Goal: Task Accomplishment & Management: Manage account settings

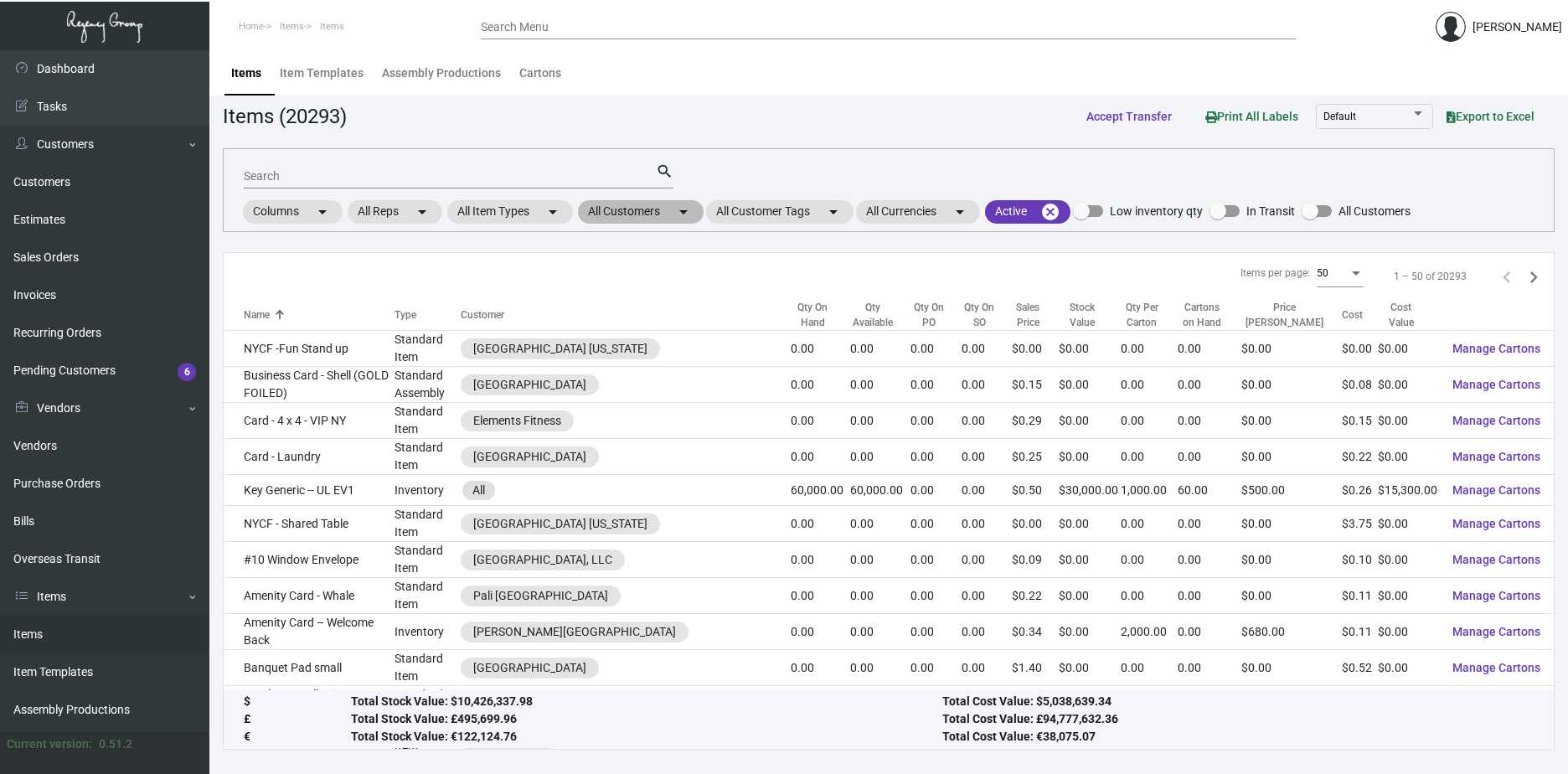
click at [634, 211] on mat-chip "All Customers arrow_drop_down" at bounding box center [641, 212] width 125 height 24
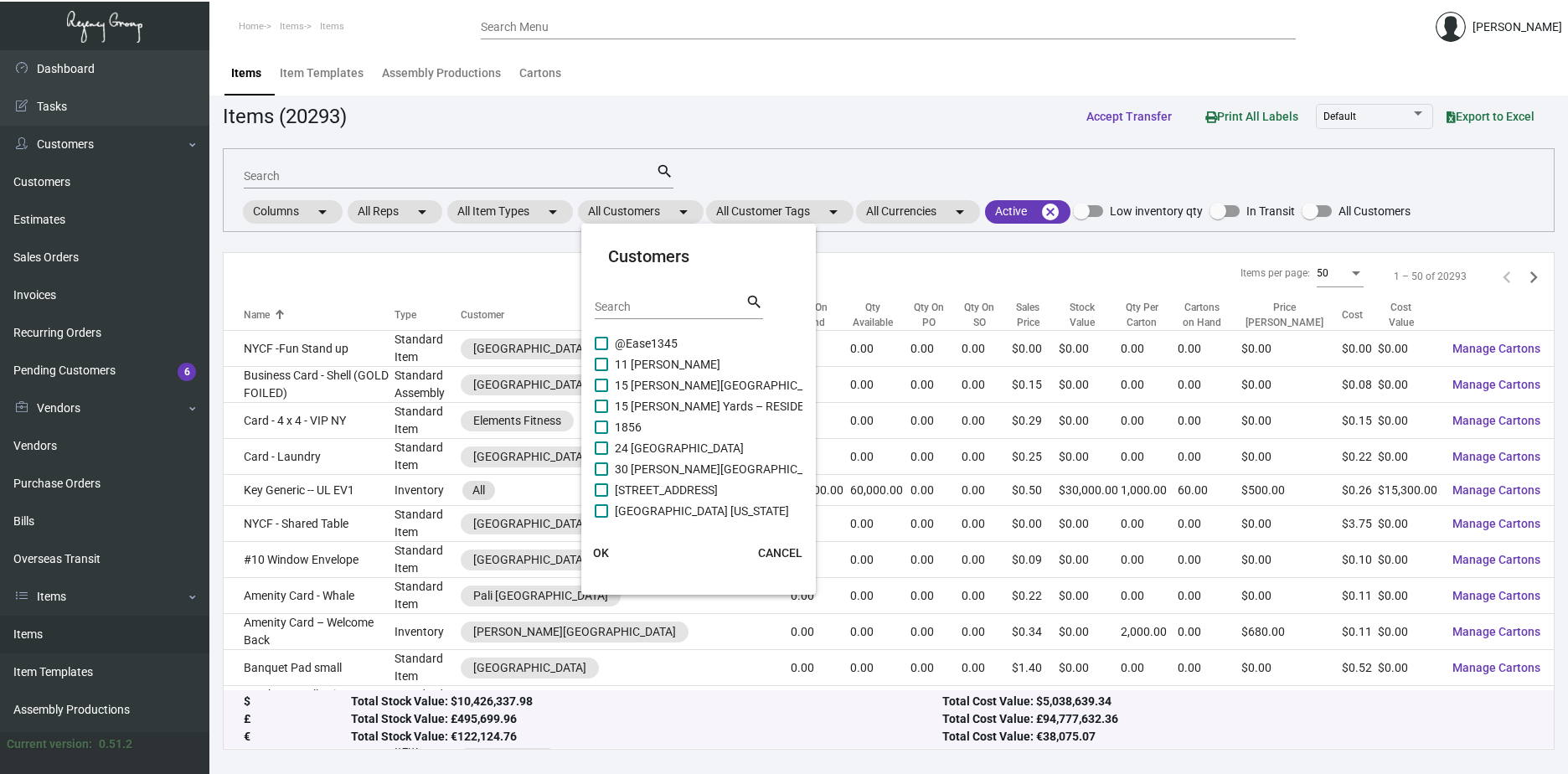
click at [639, 310] on input "Search" at bounding box center [670, 308] width 151 height 14
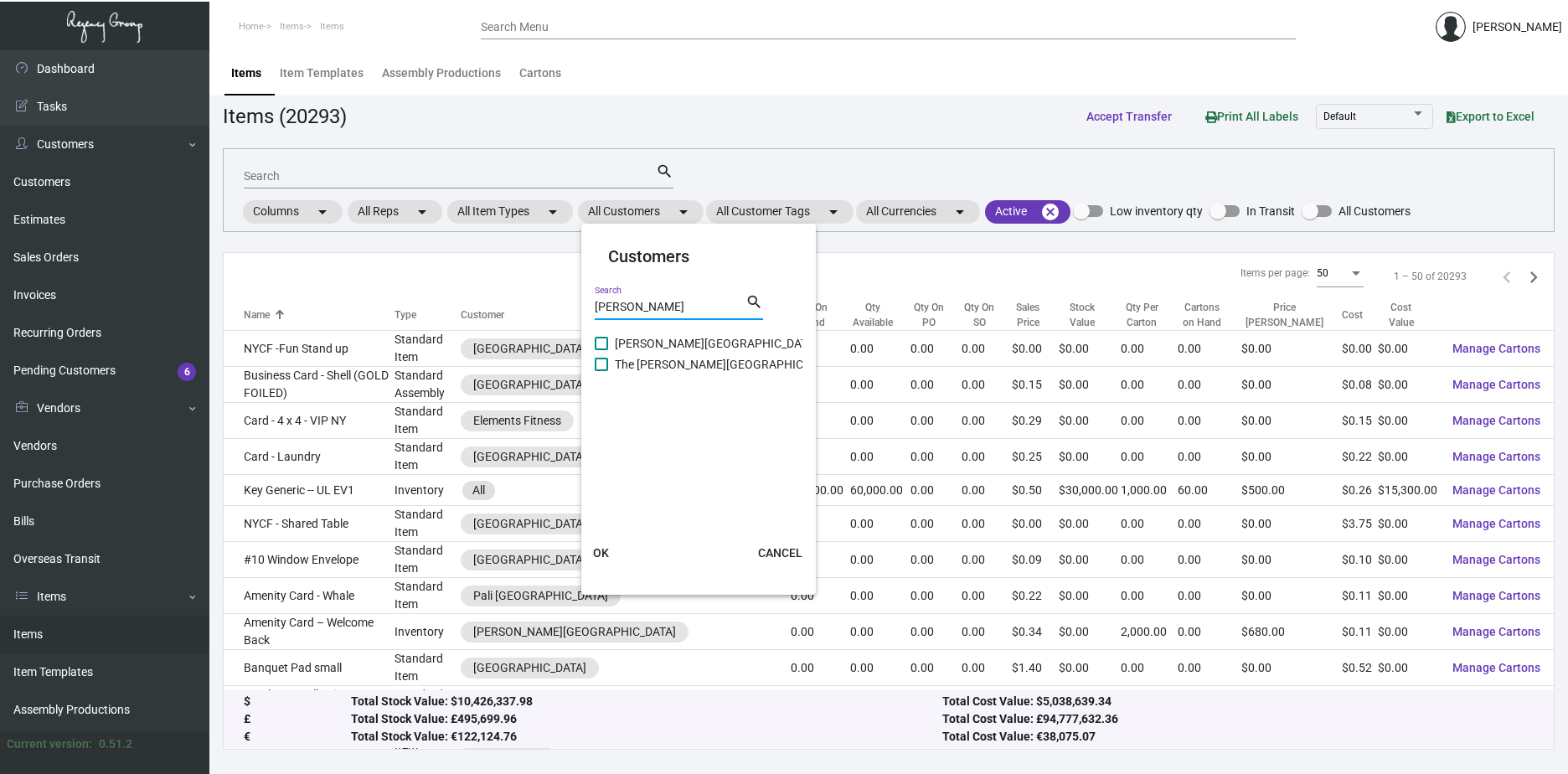
type input "[PERSON_NAME]"
click at [625, 343] on span "[PERSON_NAME][GEOGRAPHIC_DATA]" at bounding box center [715, 343] width 203 height 21
click at [602, 350] on input "[PERSON_NAME][GEOGRAPHIC_DATA]" at bounding box center [601, 350] width 1 height 1
checkbox input "true"
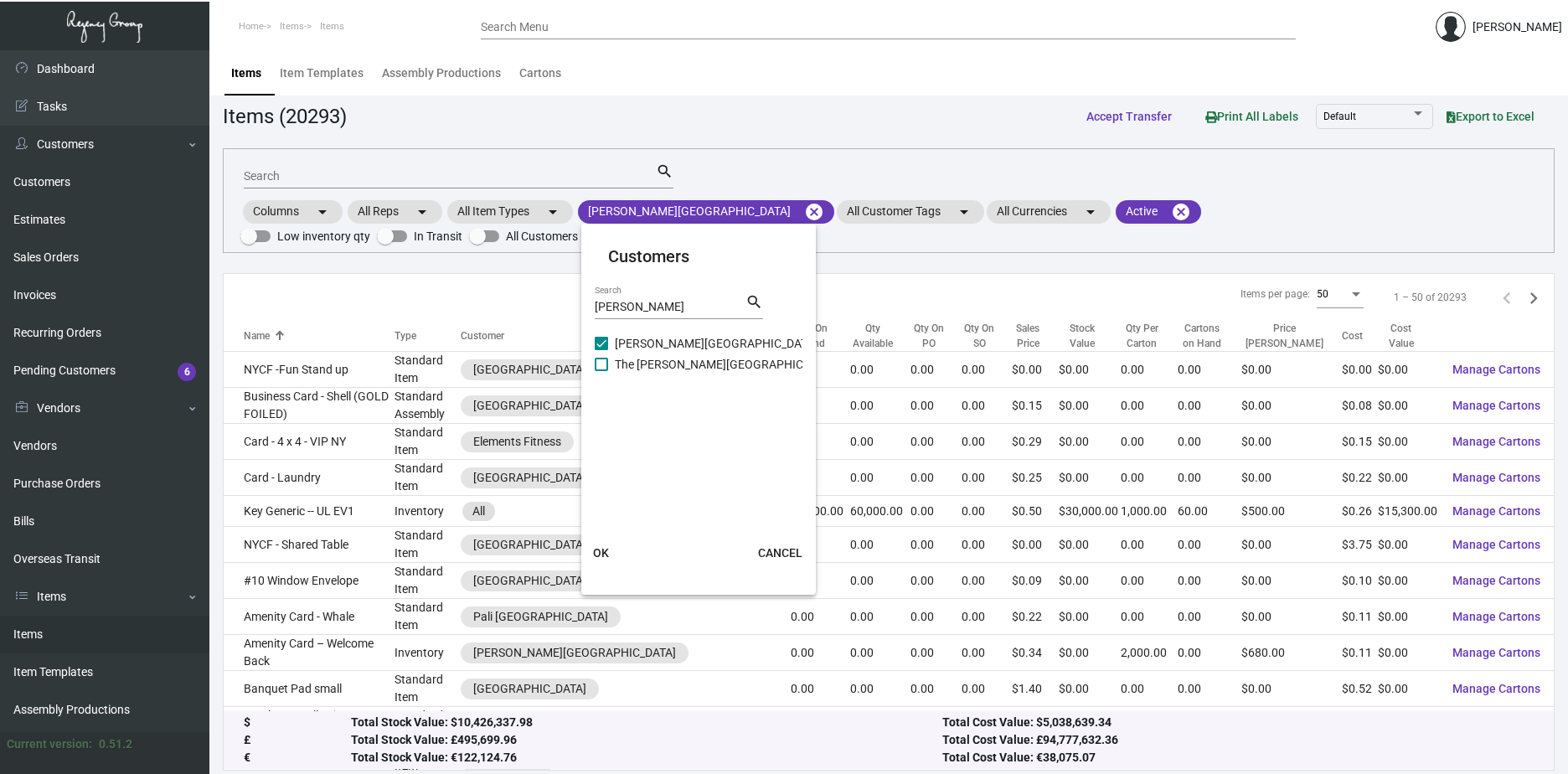
click at [601, 545] on button "OK" at bounding box center [601, 553] width 54 height 30
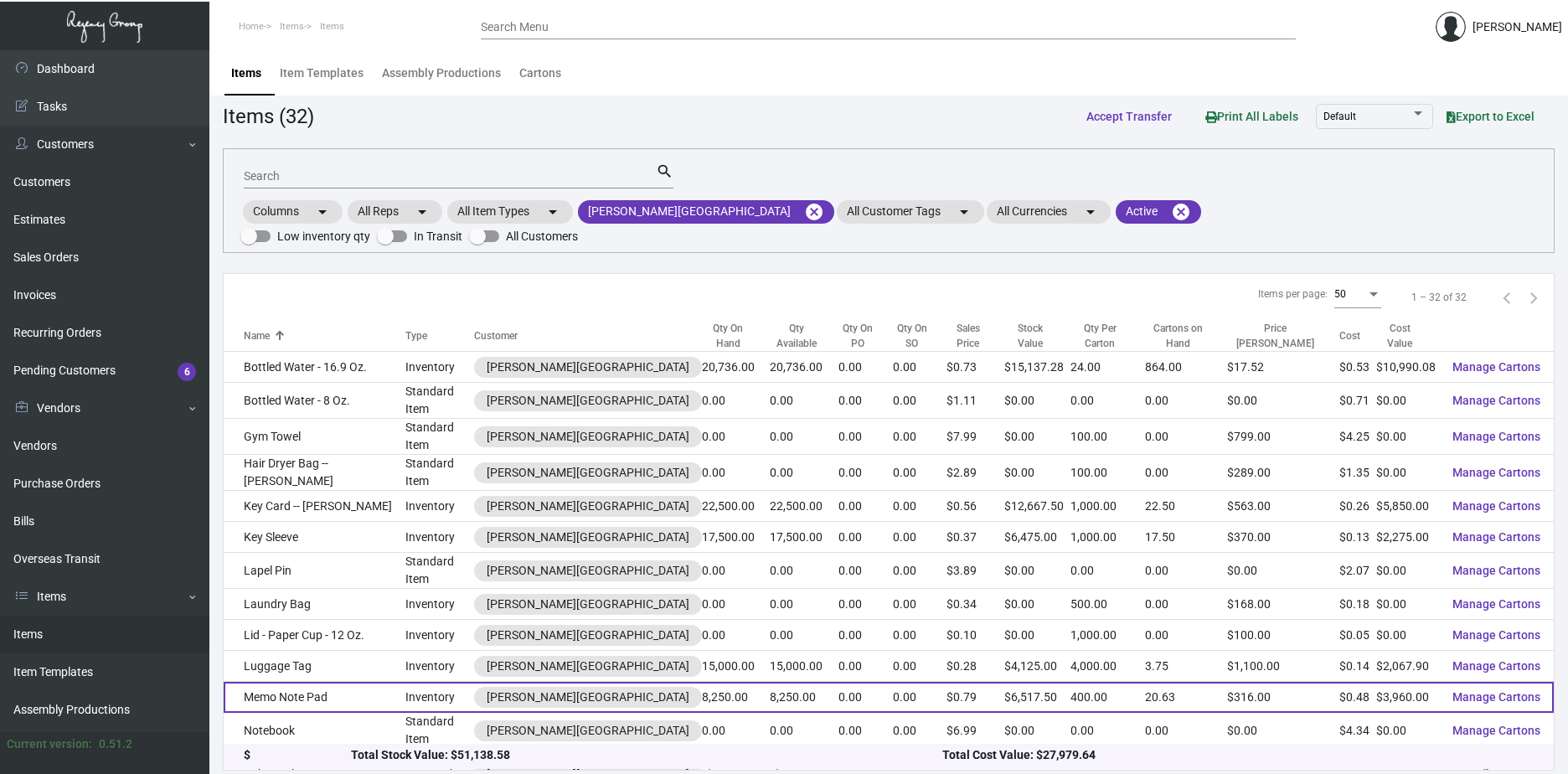
click at [311, 682] on td "Memo Note Pad" at bounding box center [314, 698] width 181 height 31
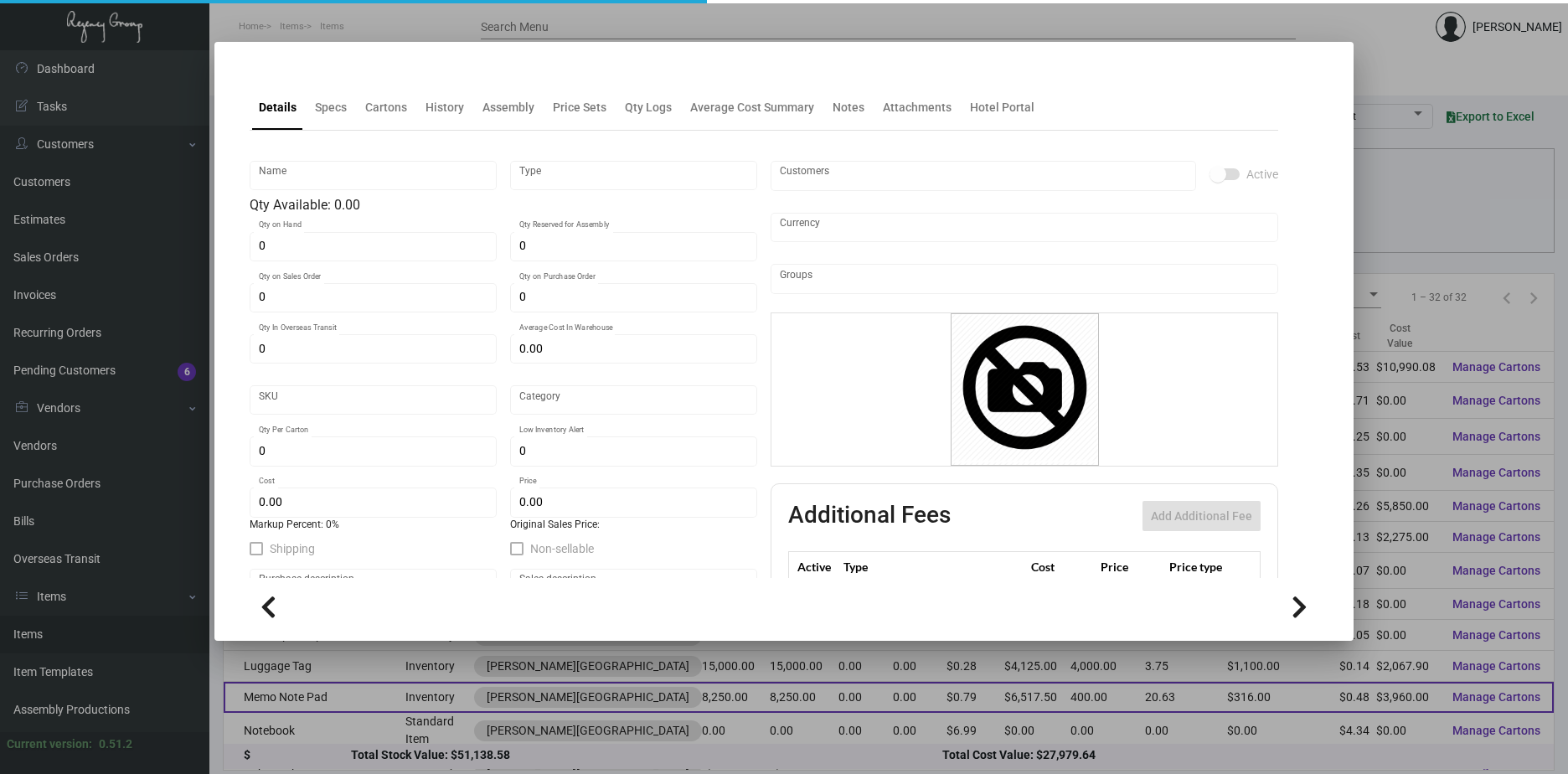
type input "Memo Note Pad"
type input "Inventory"
type input "8,250"
type input "$ 0.48"
type input "GRAY-Notepad-17"
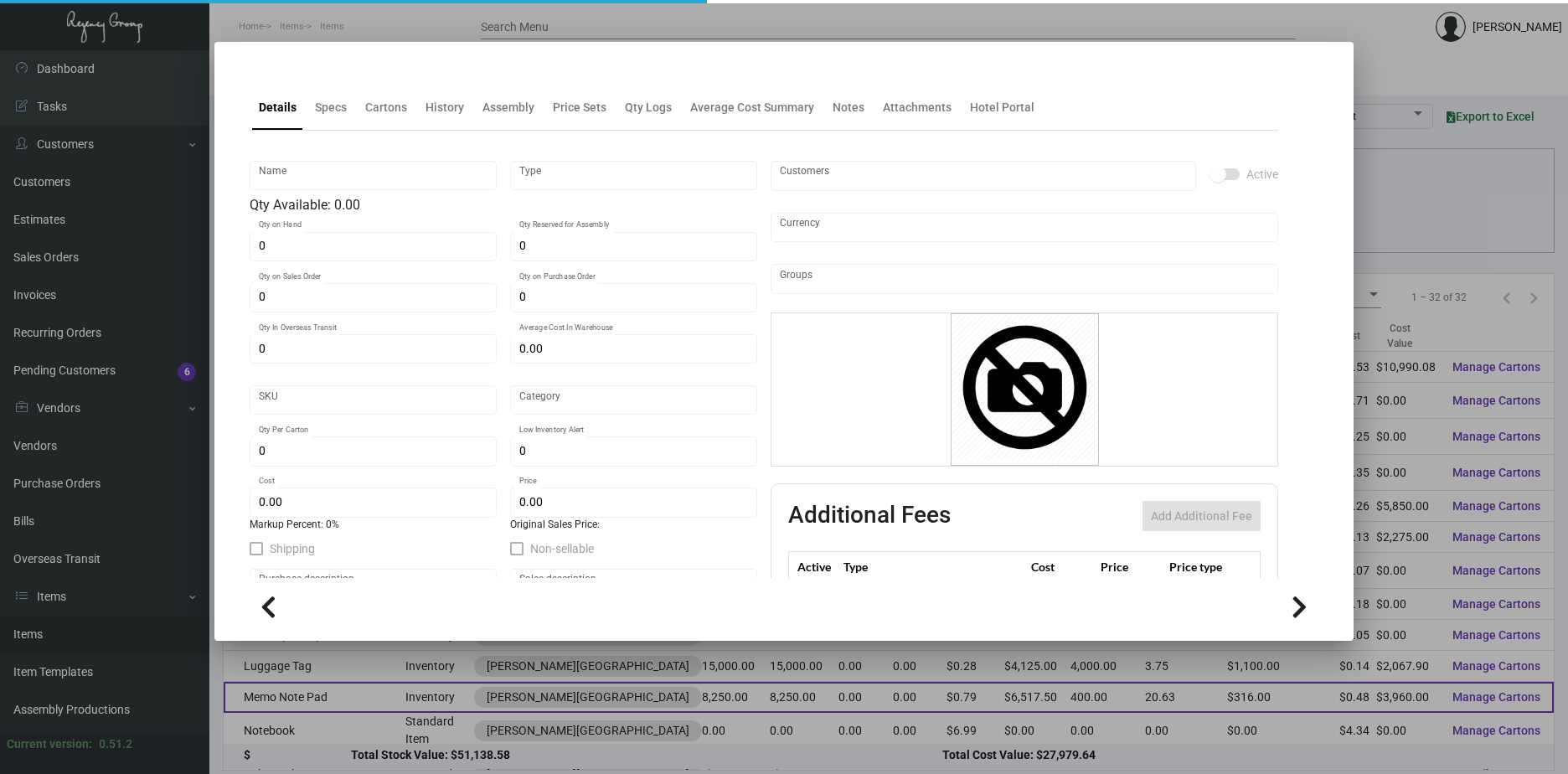
type input "Standard"
type input "400"
type input "1,000"
type input "$ 0.48"
type input "$ 0.79"
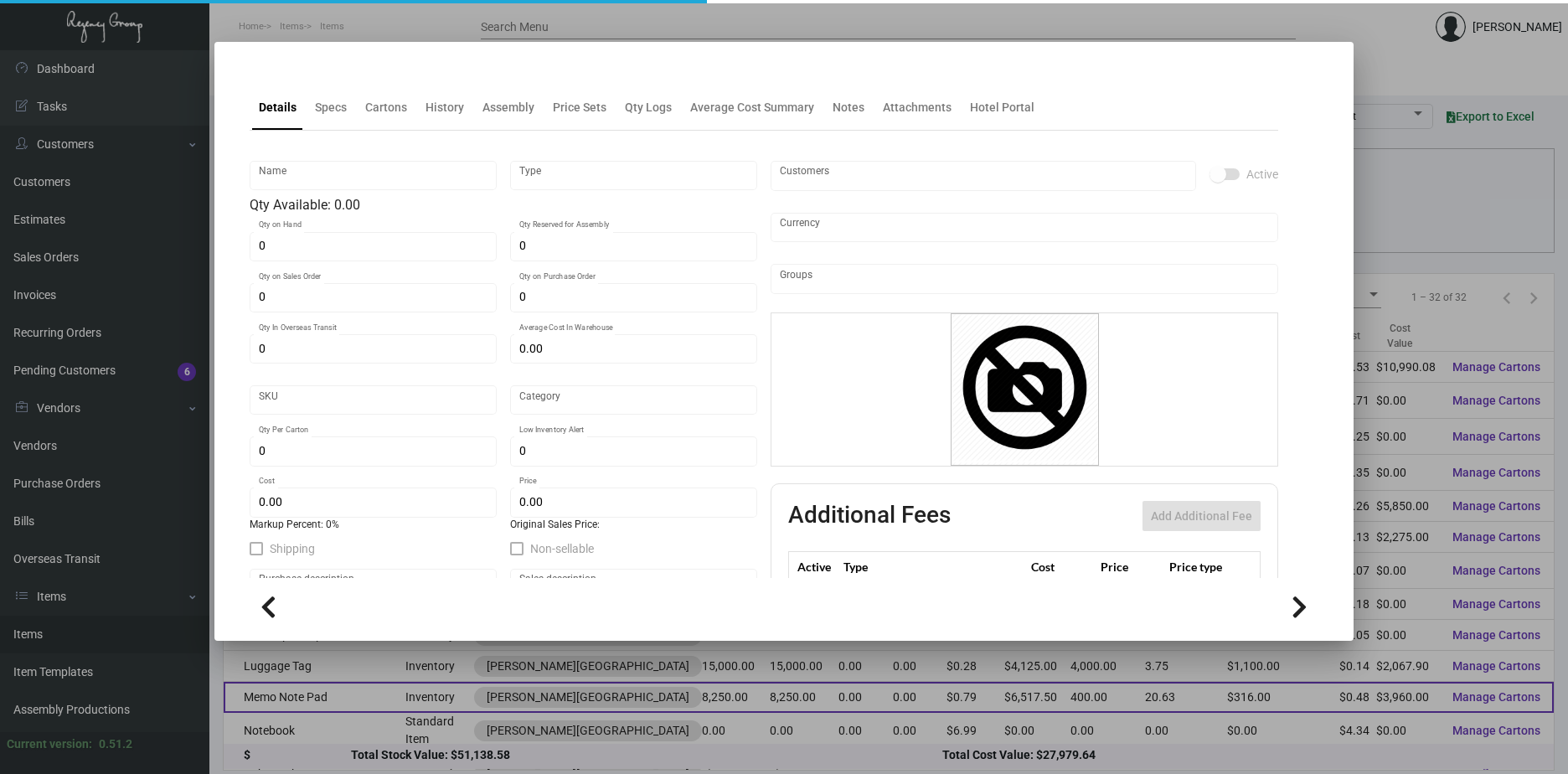
checkbox input "true"
type input "United States Dollar $"
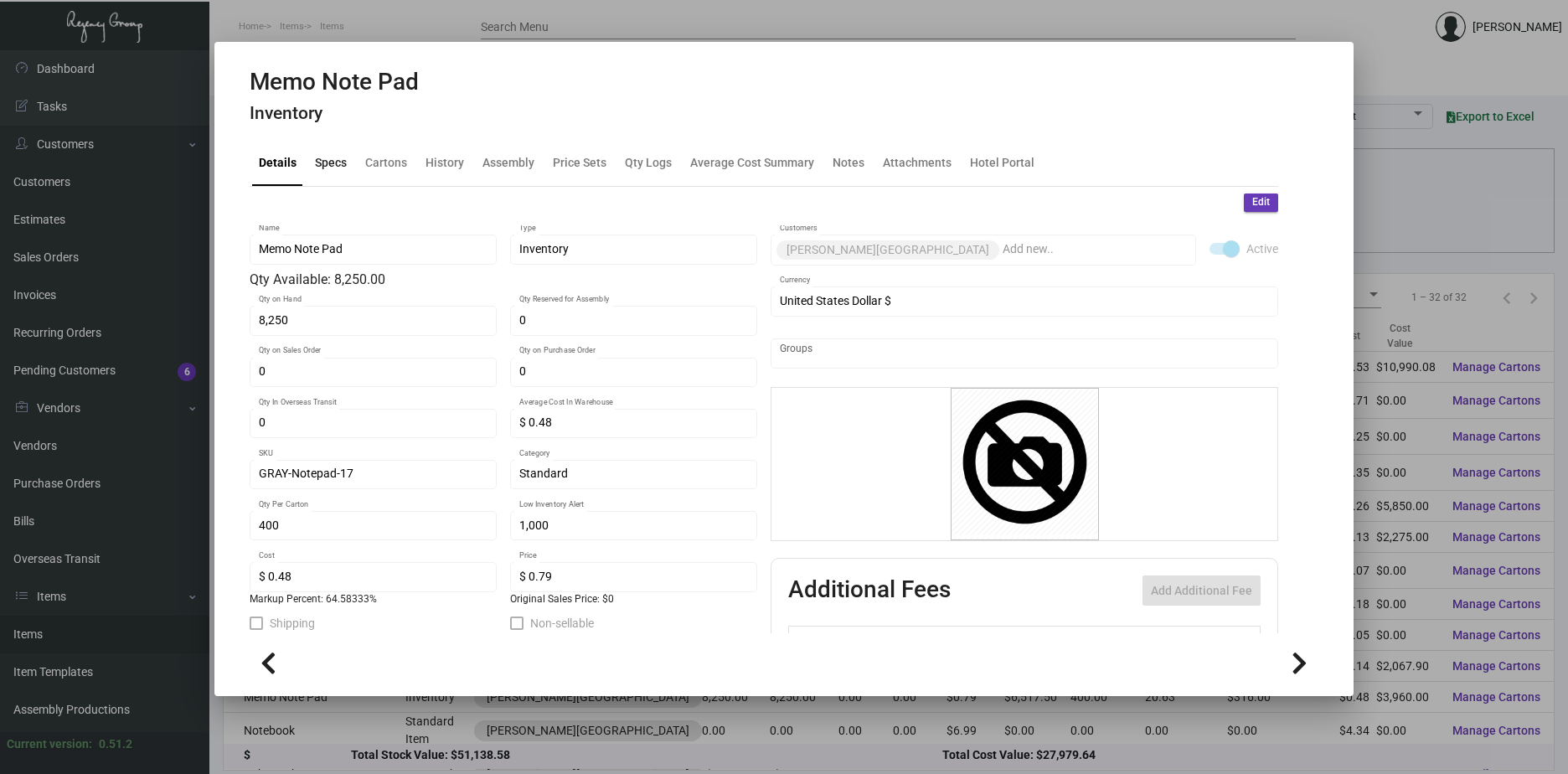
click at [318, 169] on div "Specs" at bounding box center [330, 163] width 31 height 18
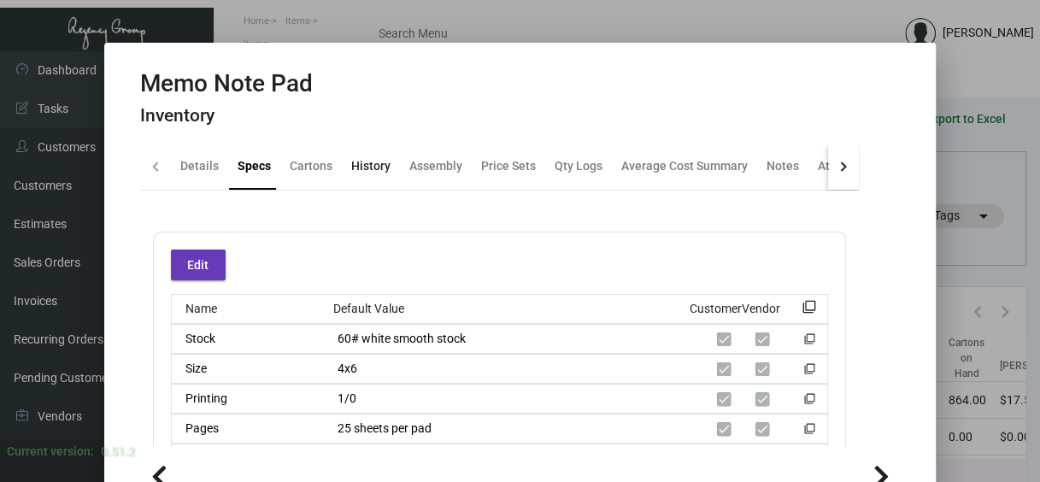
click at [354, 169] on div "History" at bounding box center [370, 166] width 39 height 18
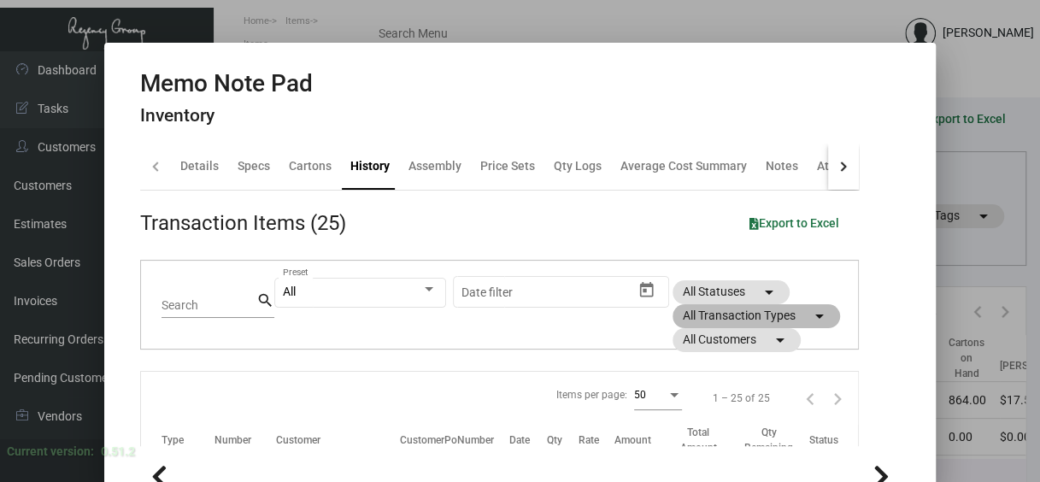
click at [809, 327] on mat-icon "arrow_drop_down" at bounding box center [819, 316] width 21 height 21
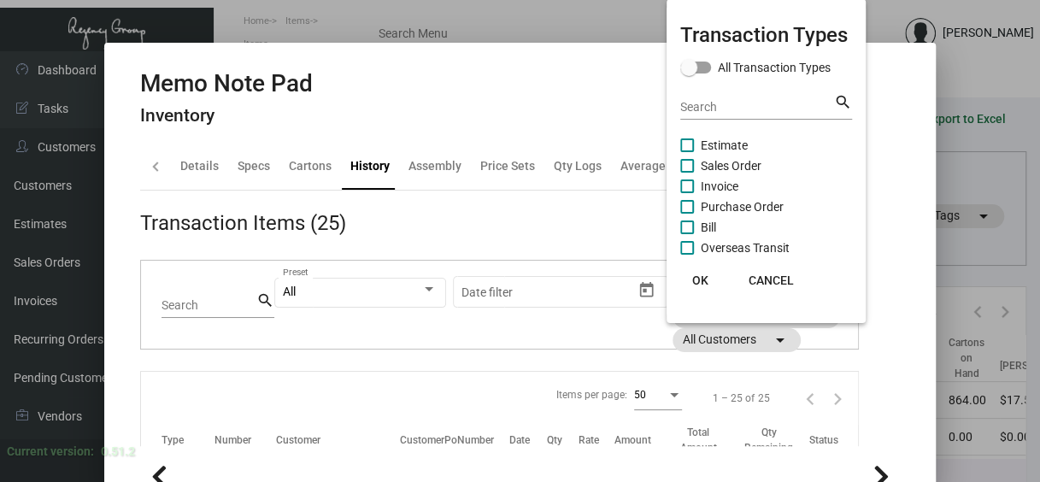
click at [692, 202] on span at bounding box center [687, 207] width 14 height 14
click at [687, 214] on input "Purchase Order" at bounding box center [686, 214] width 1 height 1
checkbox input "true"
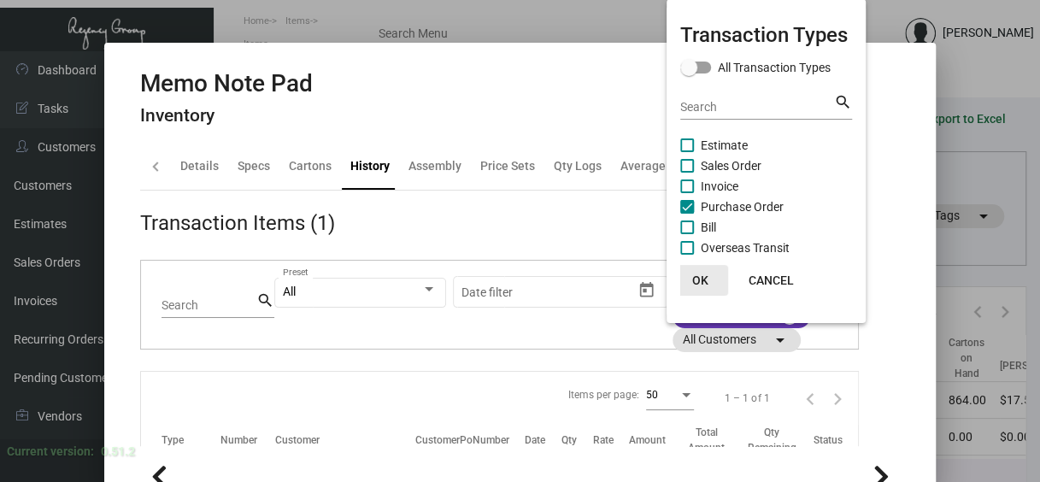
click at [707, 278] on span "OK" at bounding box center [700, 281] width 16 height 14
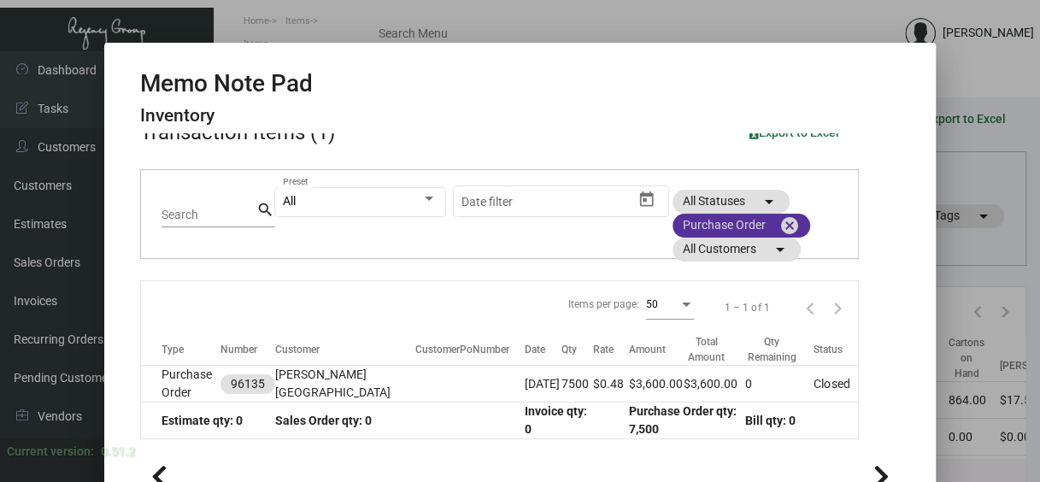
scroll to position [91, 0]
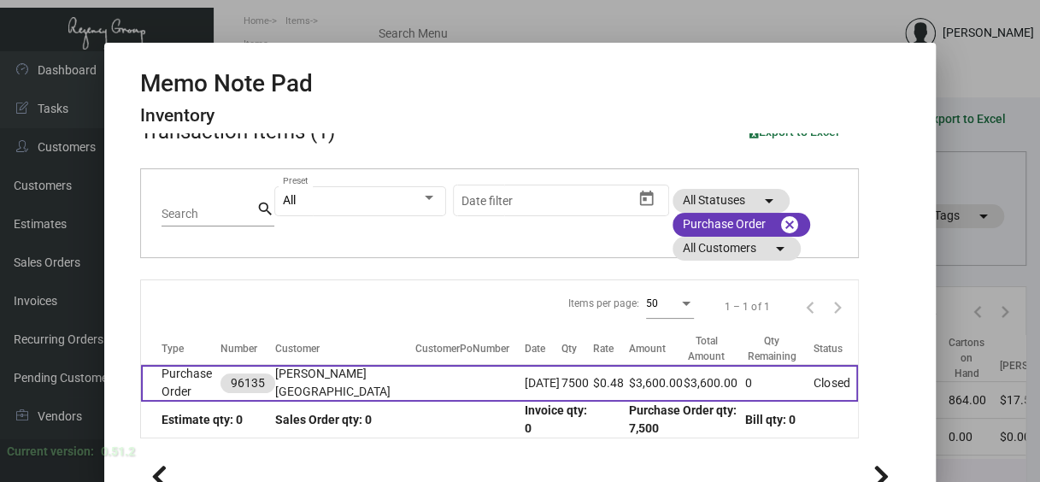
click at [309, 369] on td "[PERSON_NAME][GEOGRAPHIC_DATA]" at bounding box center [345, 383] width 140 height 37
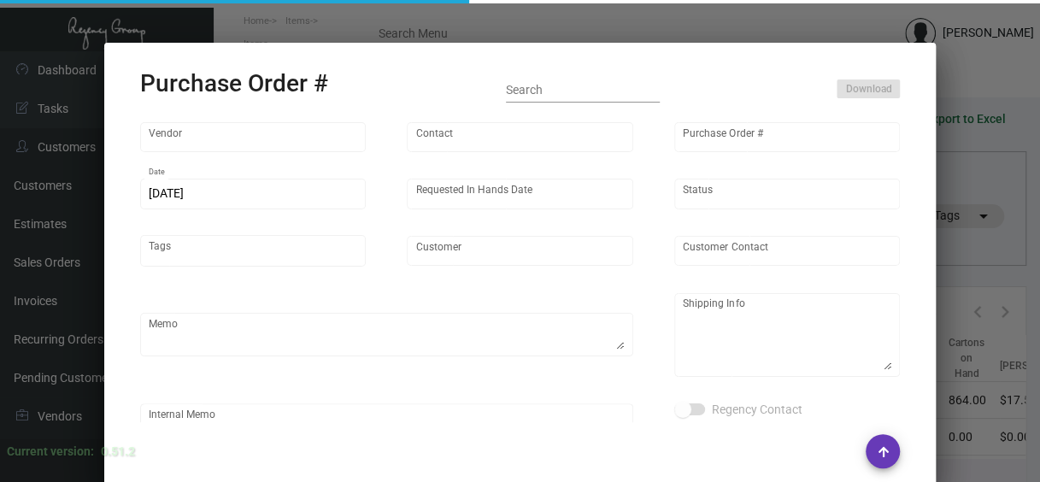
type input "Colonial Redi Record Corp."
type input "[PERSON_NAME]"
type input "96135"
type input "[DATE]"
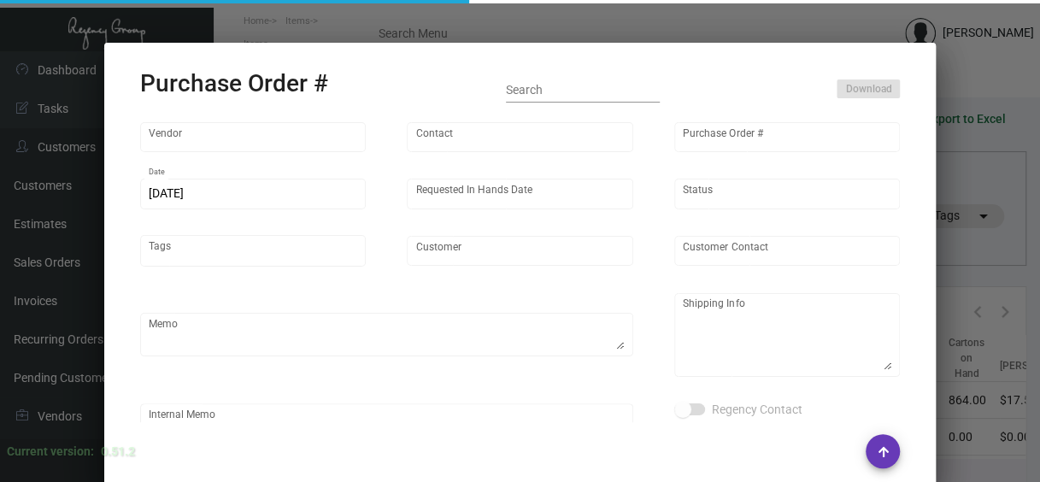
type input "[PERSON_NAME][GEOGRAPHIC_DATA]"
type textarea "Regency Group NJ - [PERSON_NAME] [STREET_ADDRESS]"
type textarea "[DATE] - [PERSON_NAME] & [PERSON_NAME] Delivery Cost $93.00; Colonial to Regenc…"
checkbox input "true"
type input "$ 0.00"
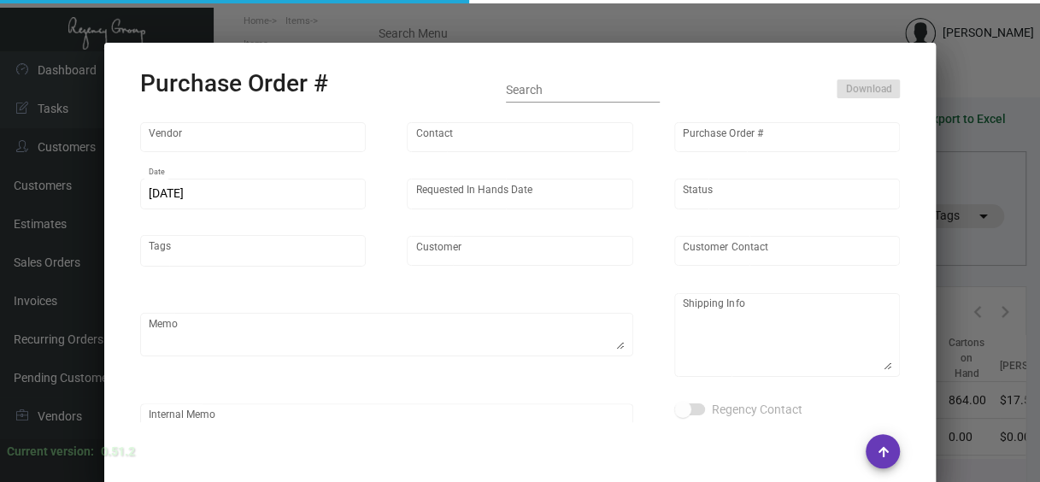
type input "United States Dollar $"
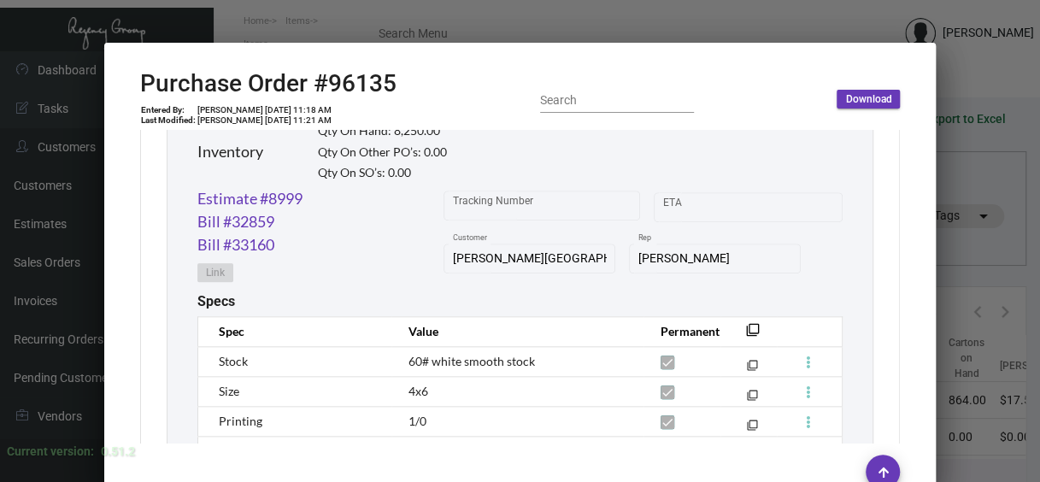
scroll to position [940, 0]
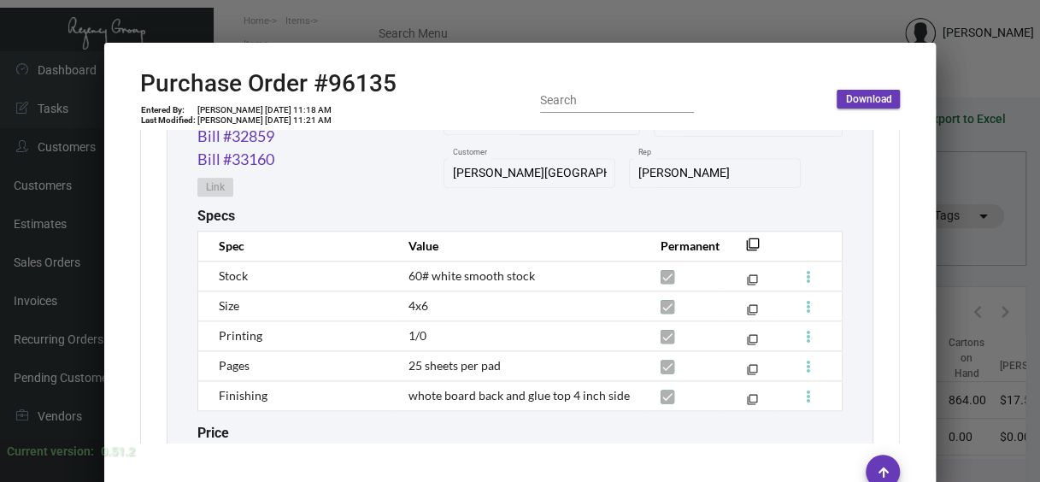
click at [1009, 324] on div at bounding box center [520, 241] width 1040 height 482
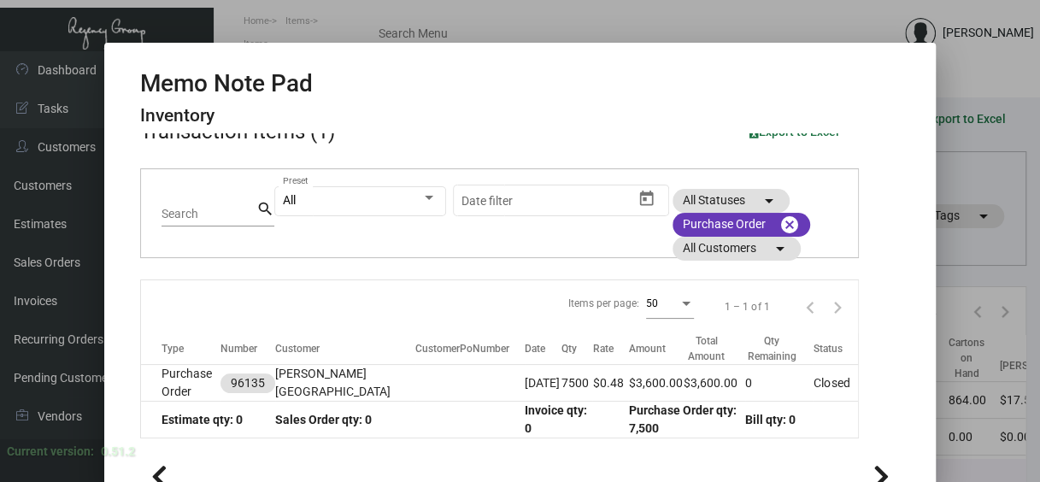
click at [1009, 324] on div at bounding box center [520, 241] width 1040 height 482
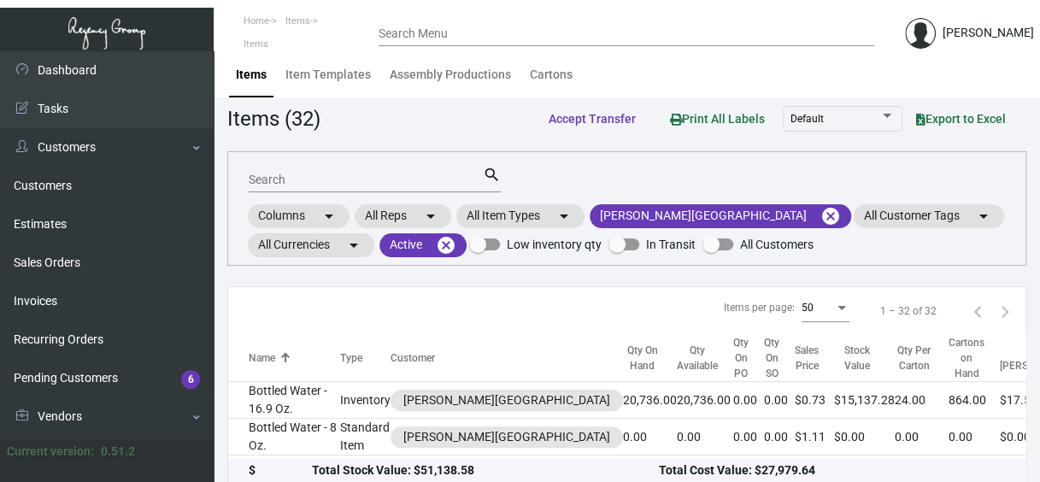
click at [1009, 324] on div "Items per page: 50 1 – 32 of 32" at bounding box center [627, 311] width 798 height 49
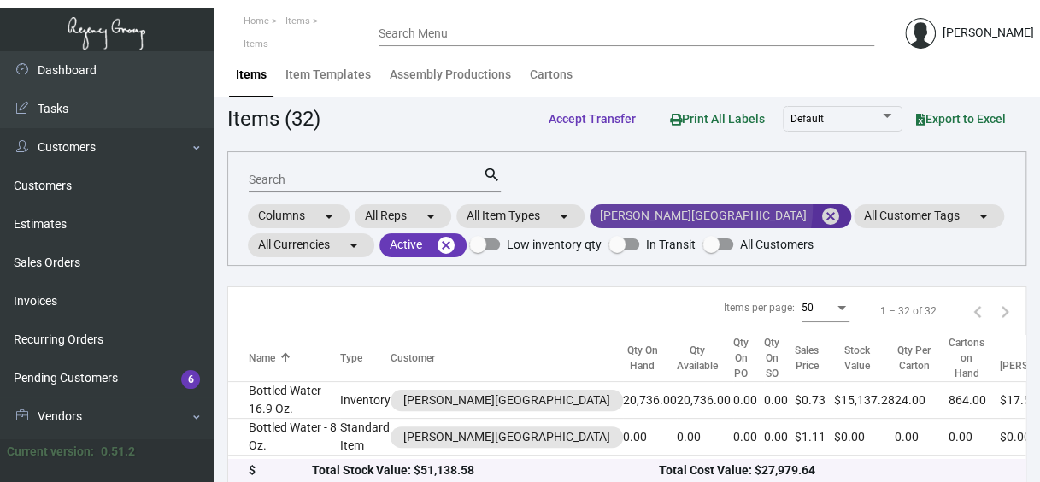
click at [821, 207] on mat-icon "cancel" at bounding box center [831, 216] width 21 height 21
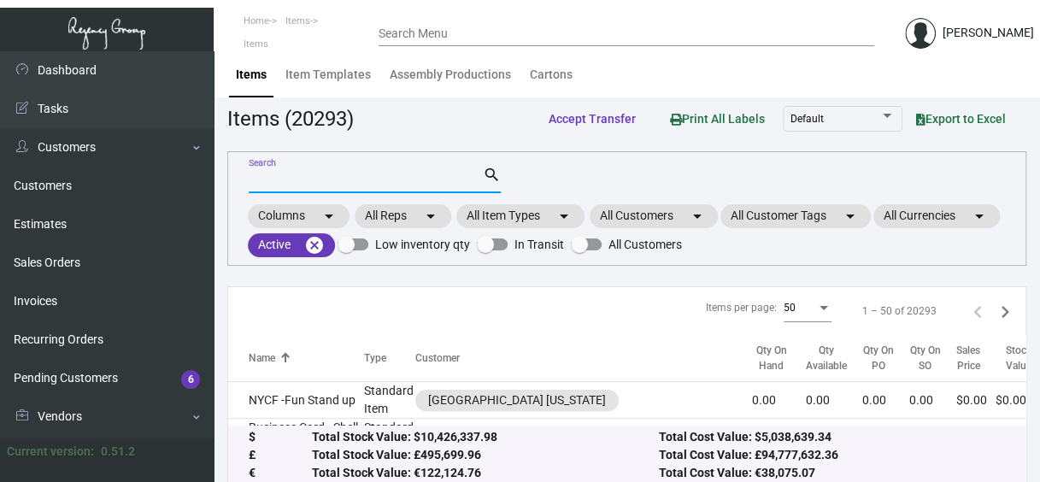
click at [421, 174] on input "Search" at bounding box center [366, 181] width 234 height 14
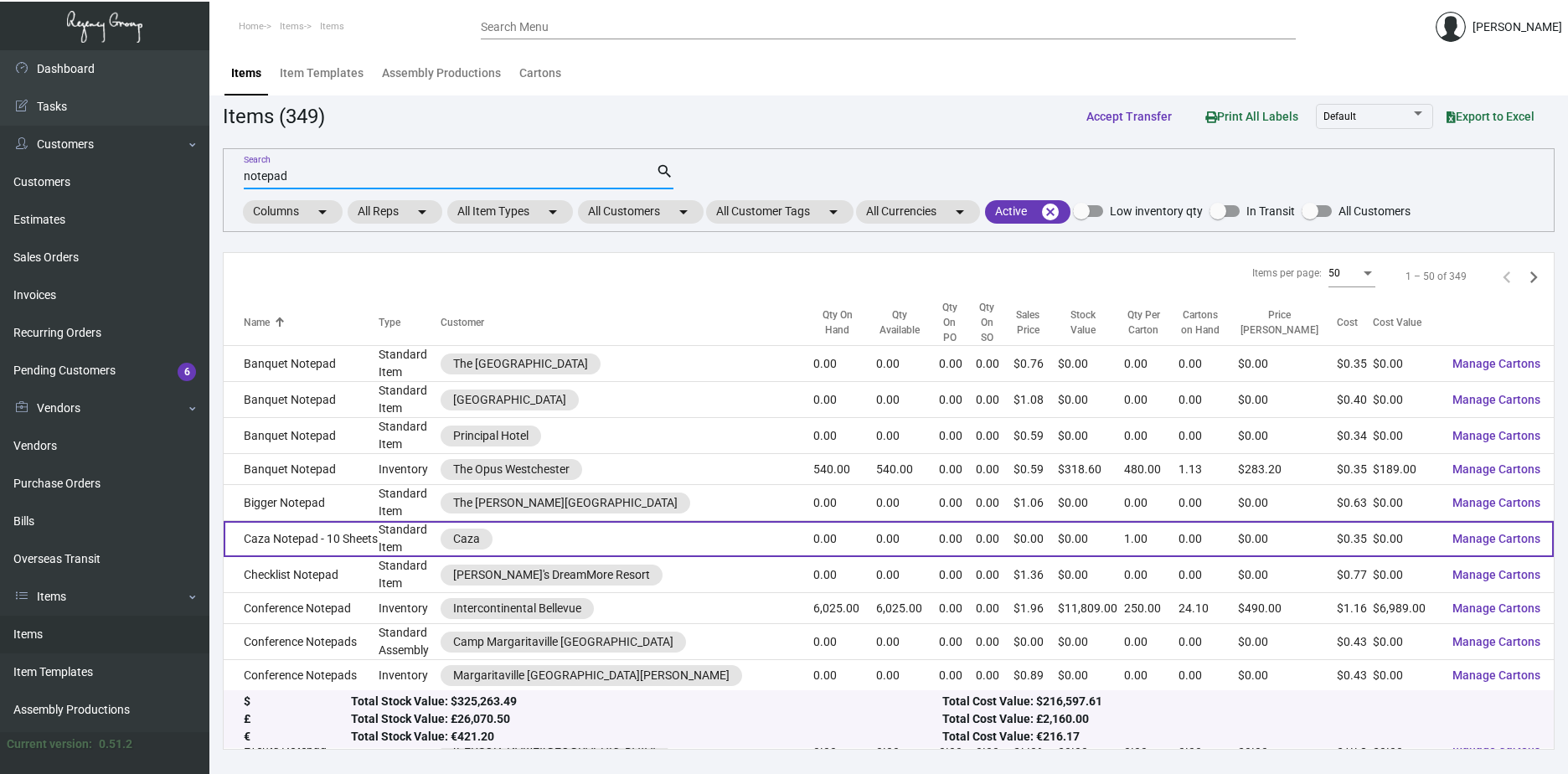
type input "notepad"
click at [326, 521] on td "Caza Notepad - 10 Sheets" at bounding box center [301, 539] width 155 height 36
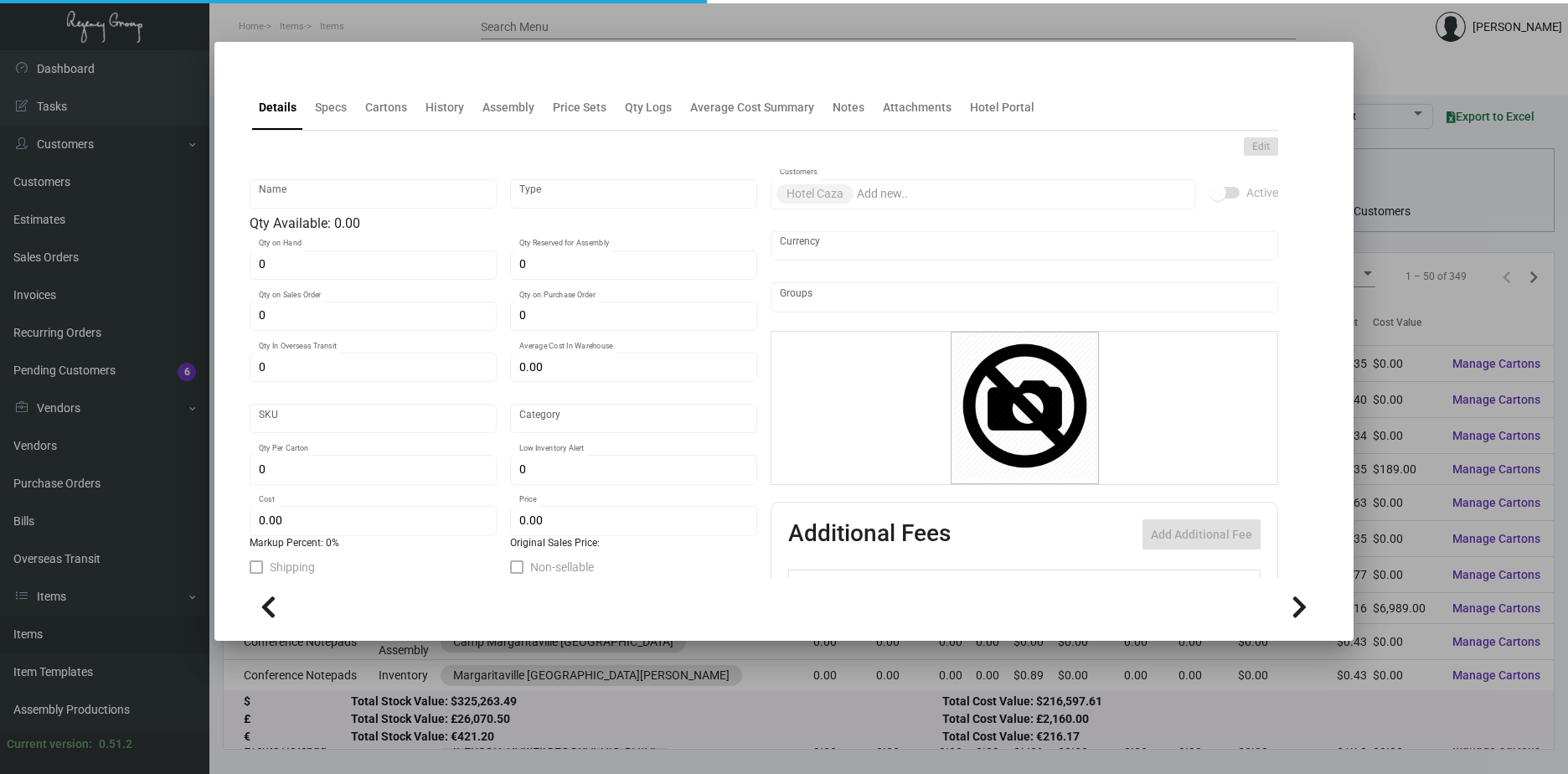
type input "Caza Notepad - 10 Sheets"
type input "Standard Item"
type input "$ 0.00"
type input "CNP10"
type input "Standard"
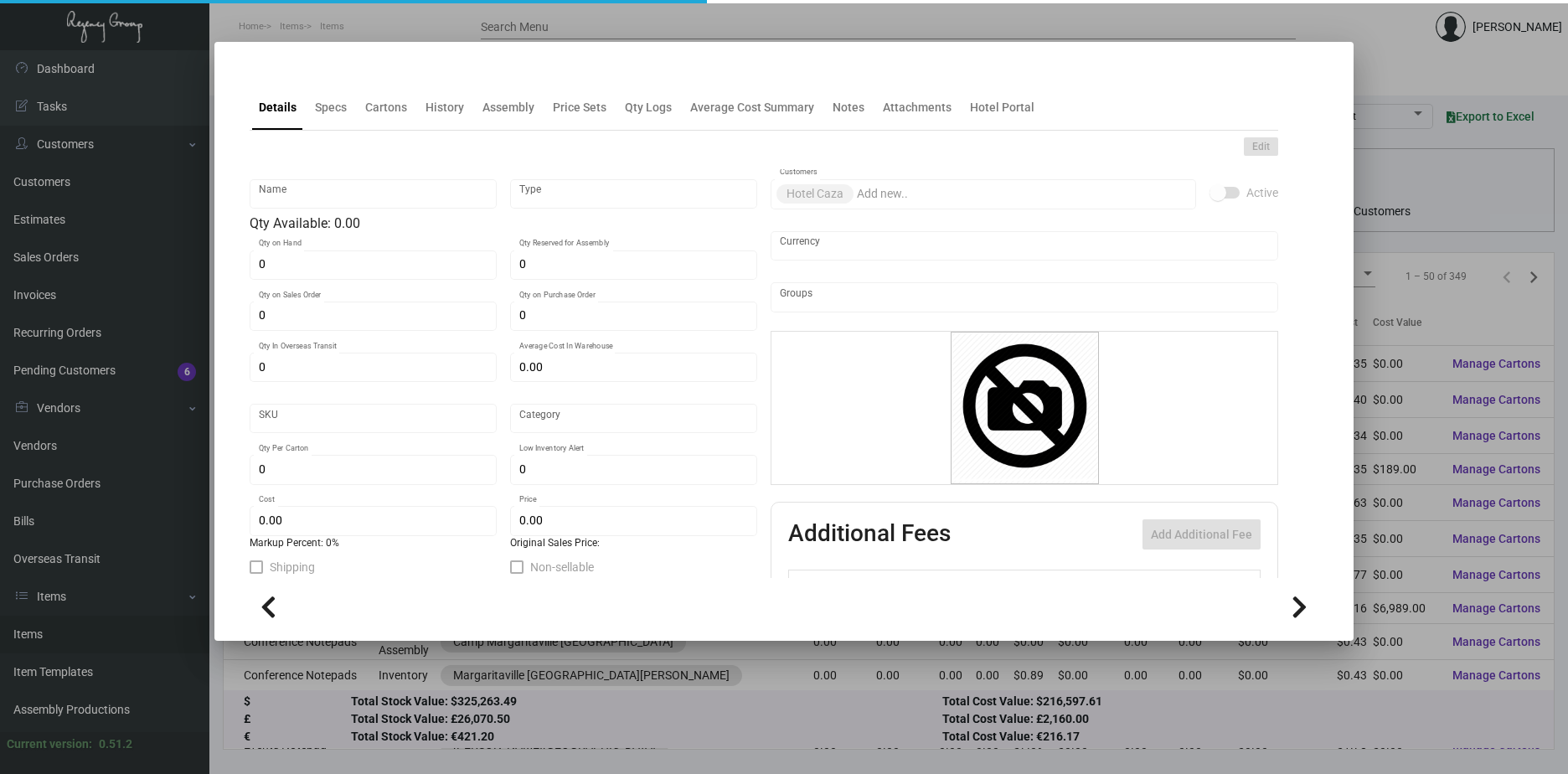
type input "1"
type input "$ 0.3452"
type input "$ 0.00"
type textarea "24#W Neenah Environment PC100 bright white 5x5 2/0 Glue top, chipboard back 10 …"
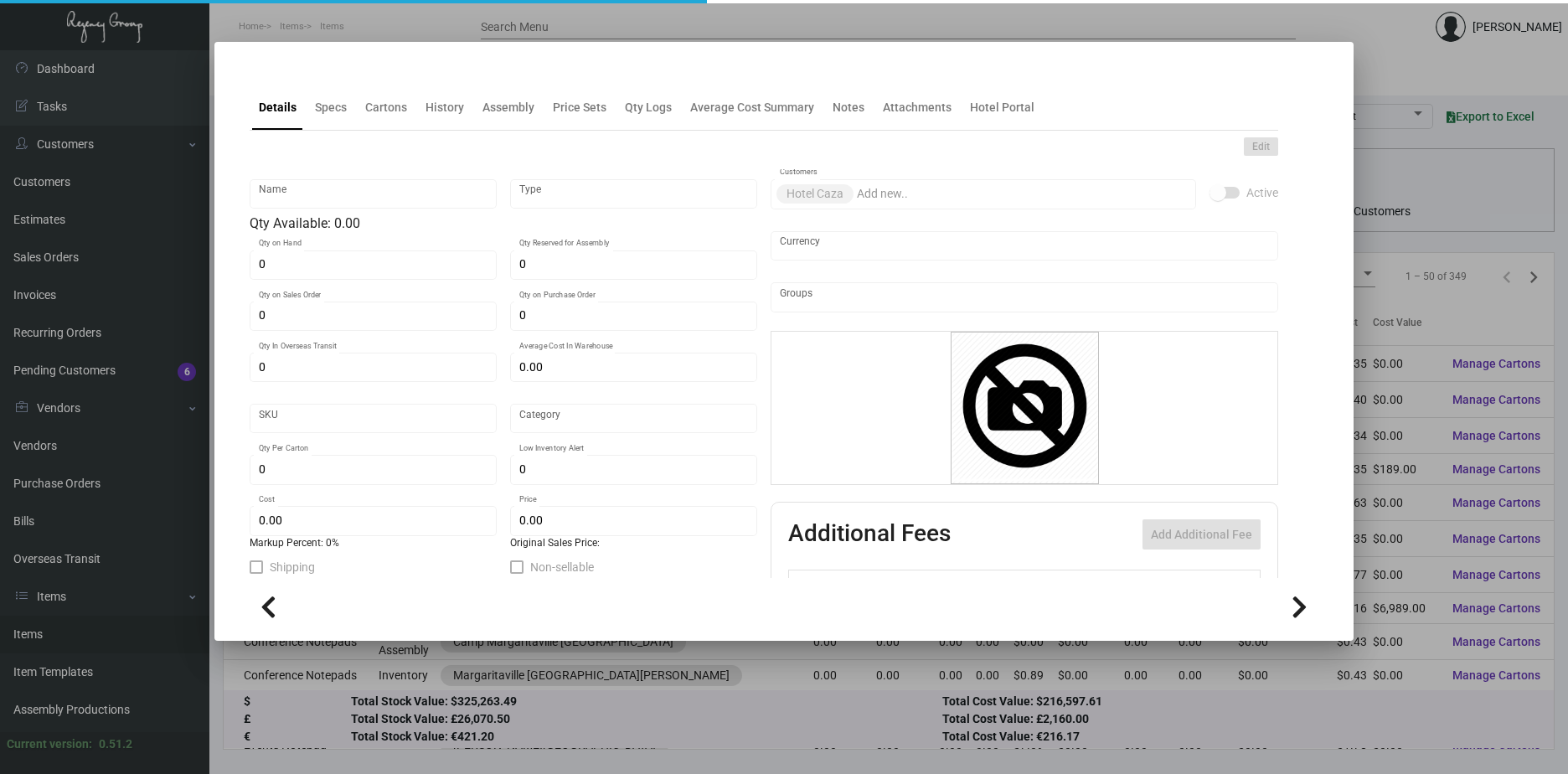
checkbox input "true"
type input "United States Dollar $"
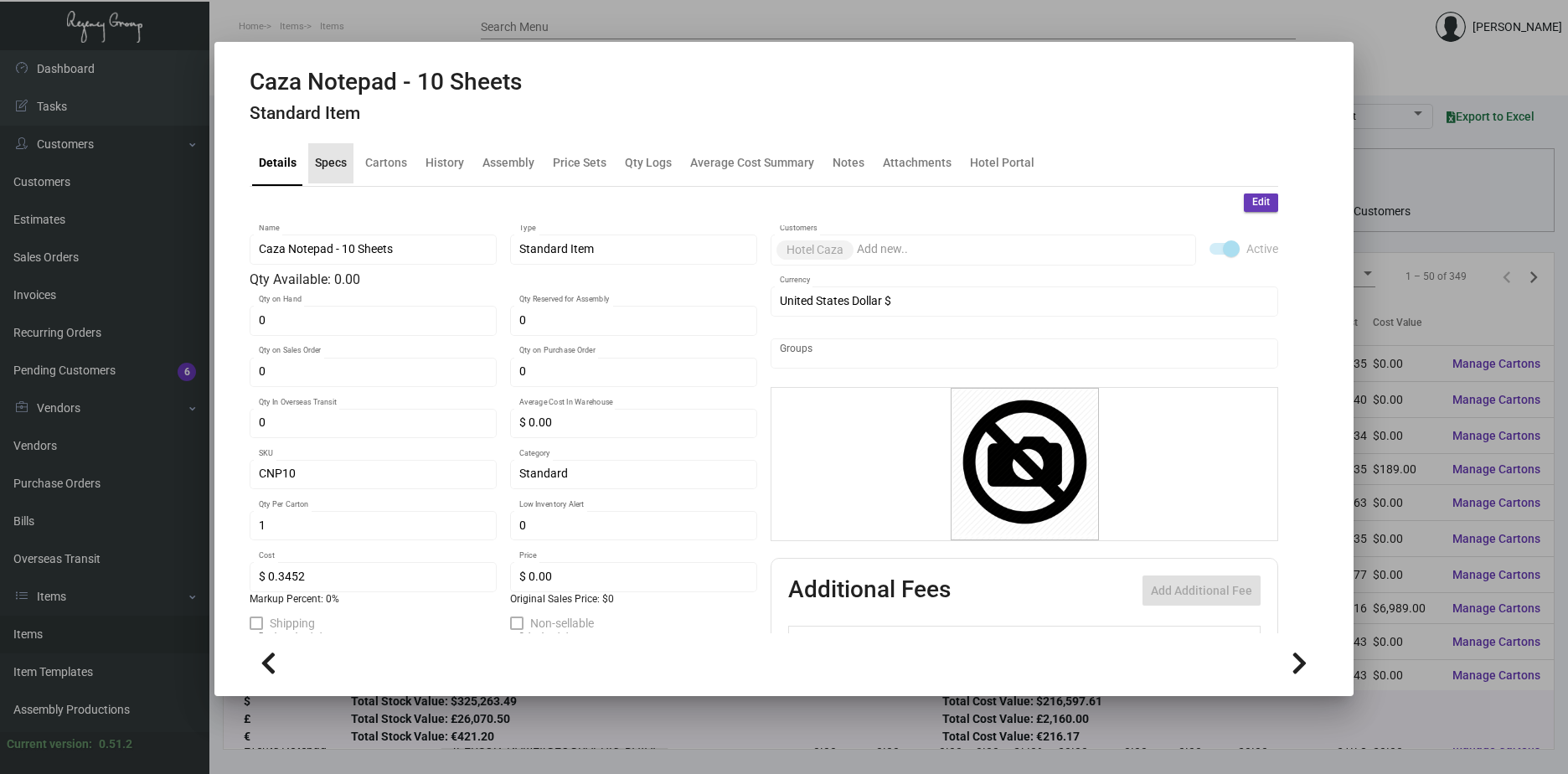
click at [331, 163] on div "Specs" at bounding box center [330, 163] width 31 height 18
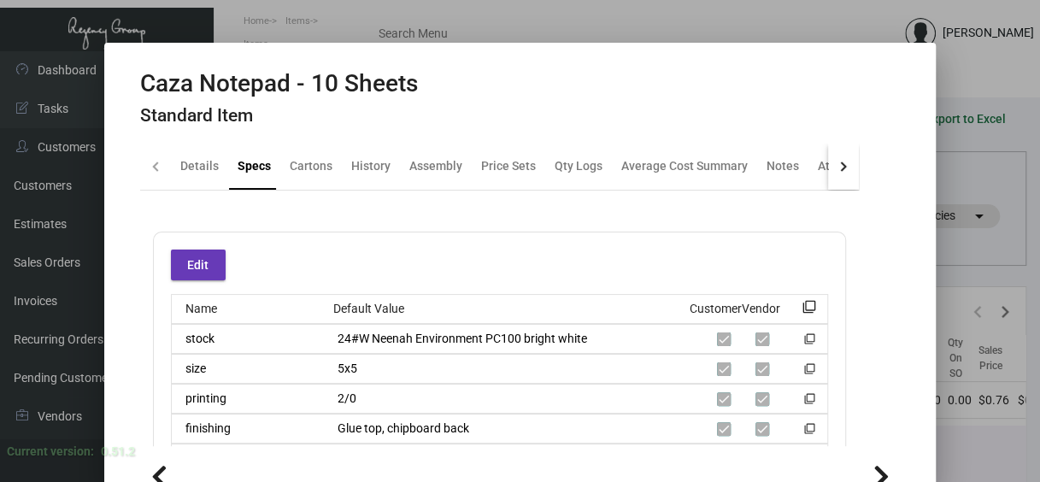
click at [1001, 227] on div at bounding box center [520, 241] width 1040 height 482
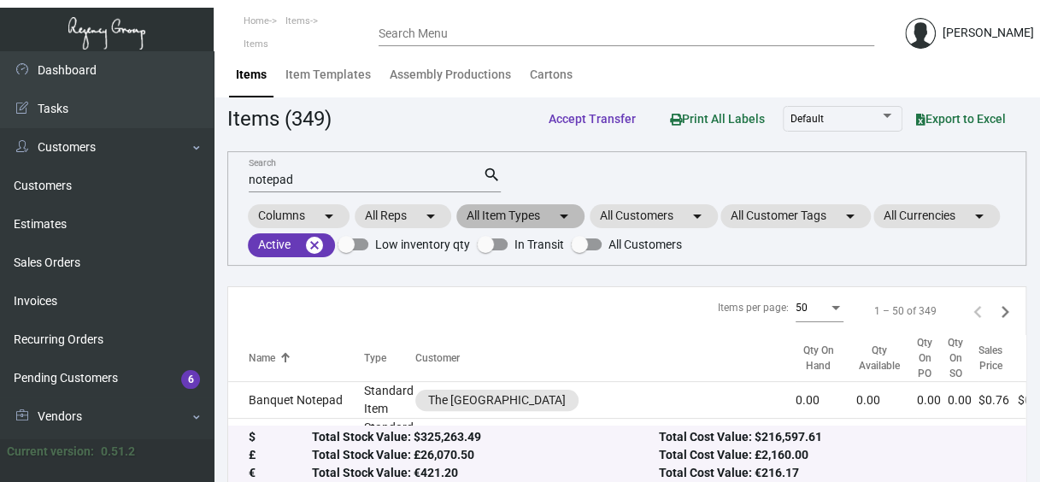
click at [532, 206] on mat-chip "All Item Types arrow_drop_down" at bounding box center [520, 216] width 128 height 24
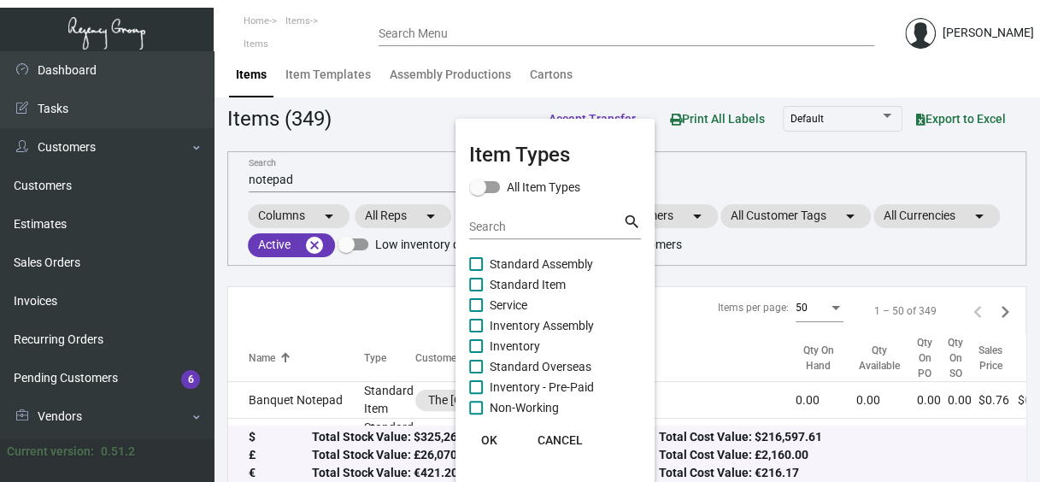
click at [555, 230] on input "Search" at bounding box center [546, 228] width 154 height 14
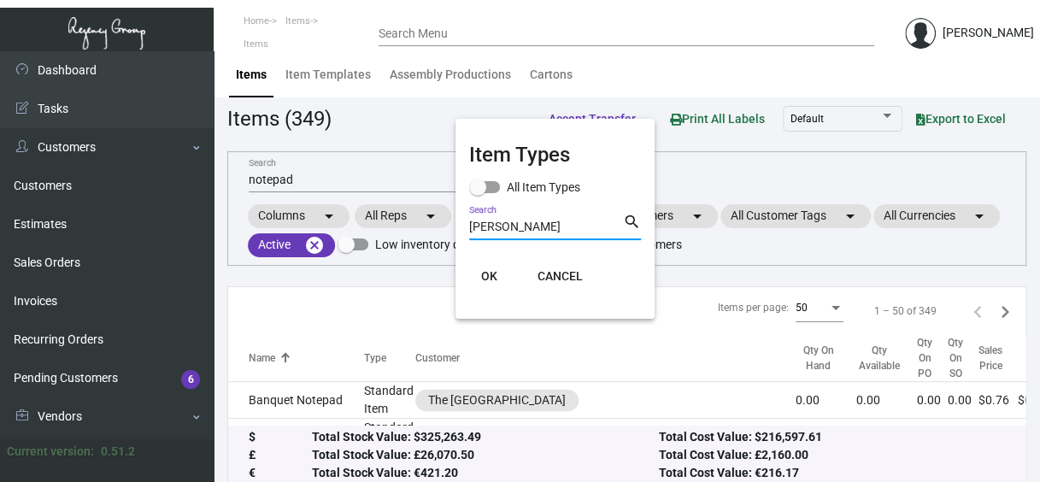
type input "[PERSON_NAME]"
click at [705, 152] on div at bounding box center [520, 241] width 1040 height 482
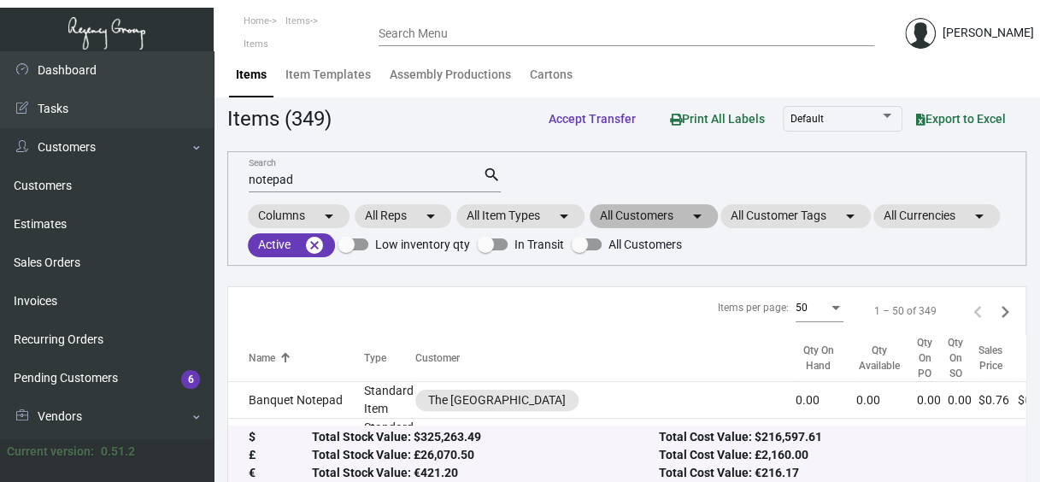
click at [692, 216] on mat-icon "arrow_drop_down" at bounding box center [697, 216] width 21 height 21
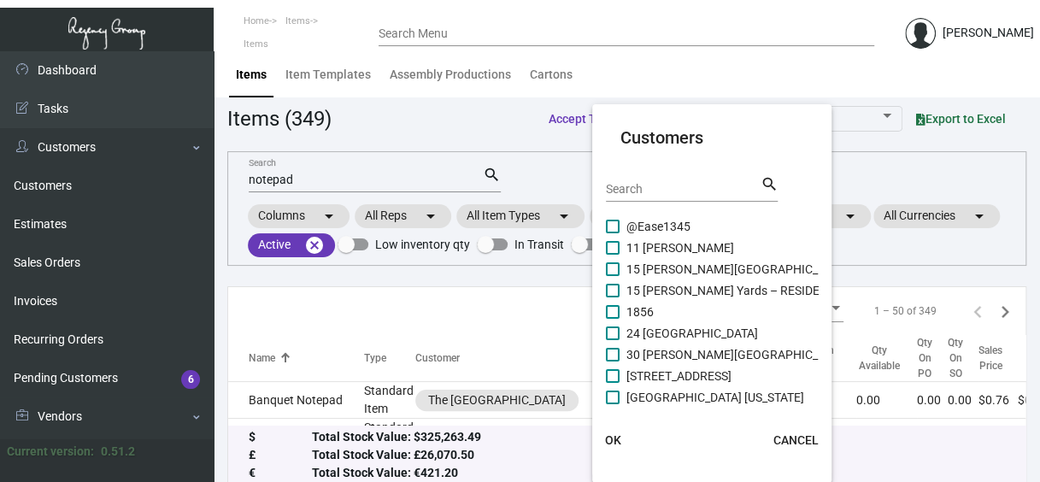
click at [686, 191] on input "Search" at bounding box center [683, 190] width 154 height 14
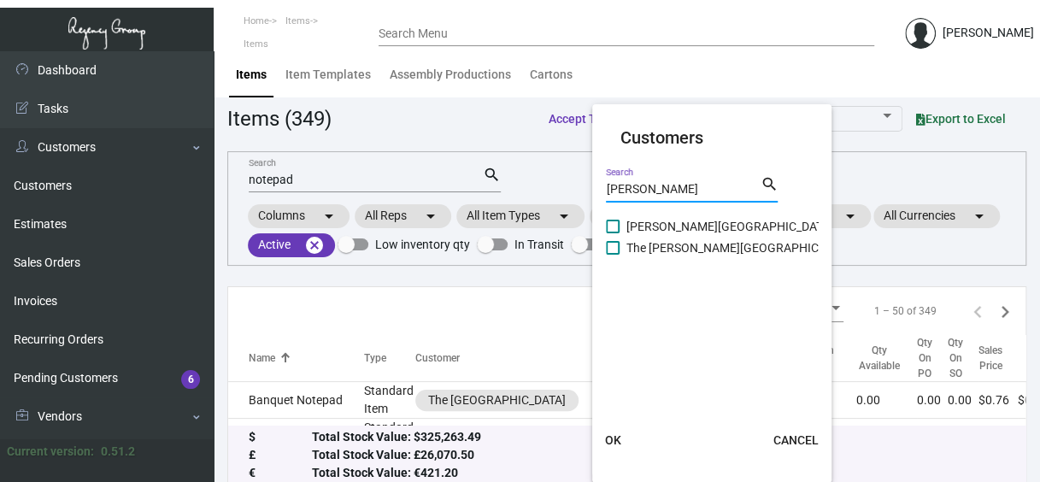
type input "[PERSON_NAME]"
click at [624, 227] on label "[PERSON_NAME][GEOGRAPHIC_DATA]" at bounding box center [719, 226] width 227 height 21
click at [613, 233] on input "[PERSON_NAME][GEOGRAPHIC_DATA]" at bounding box center [612, 233] width 1 height 1
checkbox input "true"
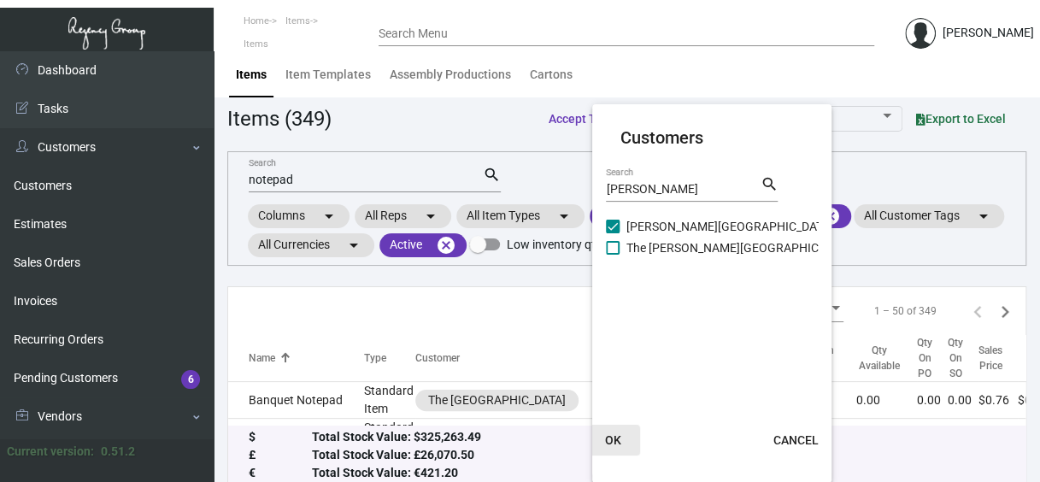
click at [617, 439] on span "OK" at bounding box center [613, 440] width 16 height 14
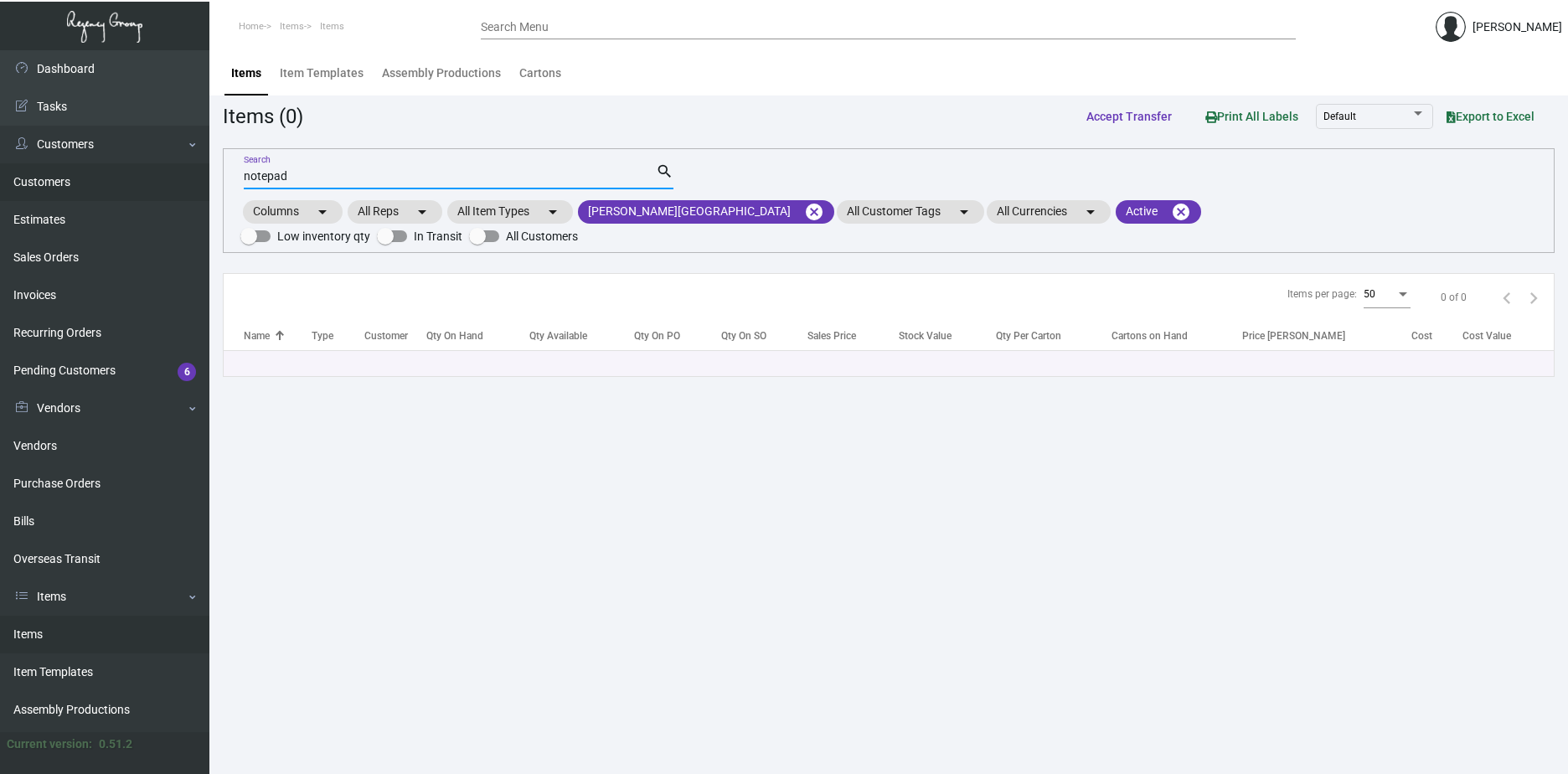
drag, startPoint x: 302, startPoint y: 176, endPoint x: 176, endPoint y: 174, distance: 126.0
click at [176, 174] on div "Dashboard Dashboard Tasks Customers Customers Estimates Sales Orders Invoices R…" at bounding box center [784, 411] width 1568 height 724
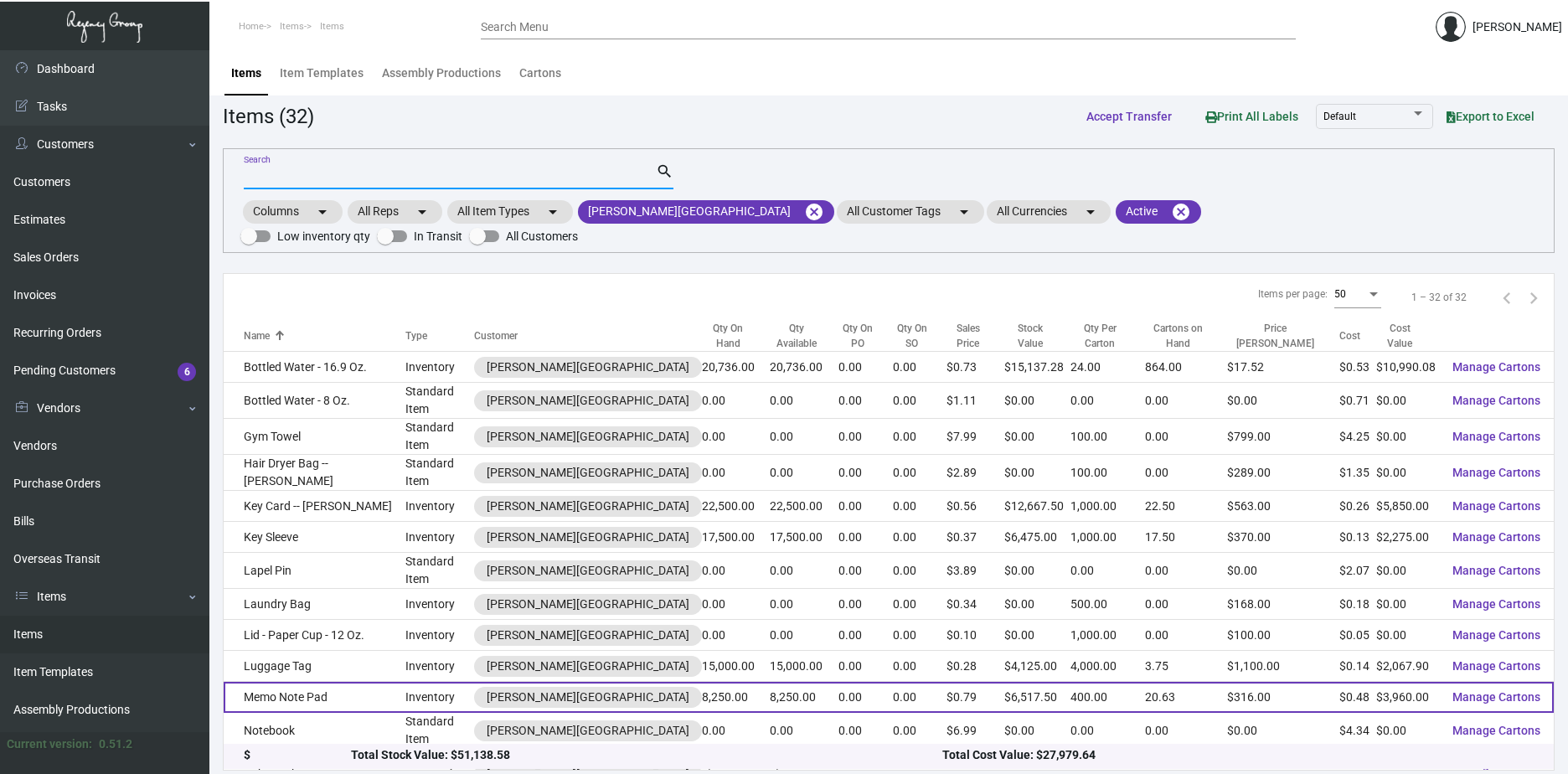
click at [316, 682] on td "Memo Note Pad" at bounding box center [314, 698] width 181 height 31
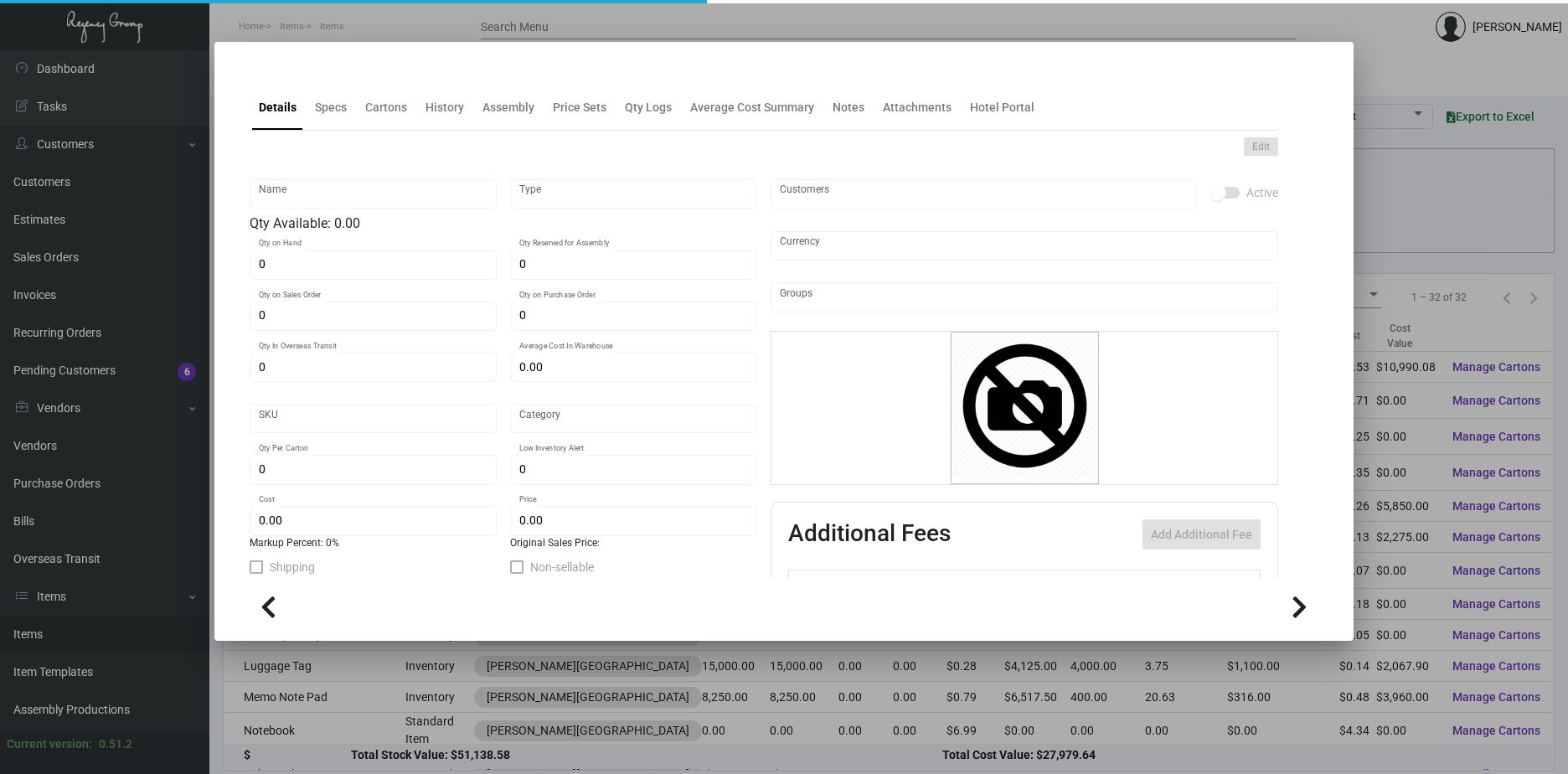
type input "Memo Note Pad"
type input "Inventory"
type input "8,250"
type input "$ 0.48"
type input "GRAY-Notepad-17"
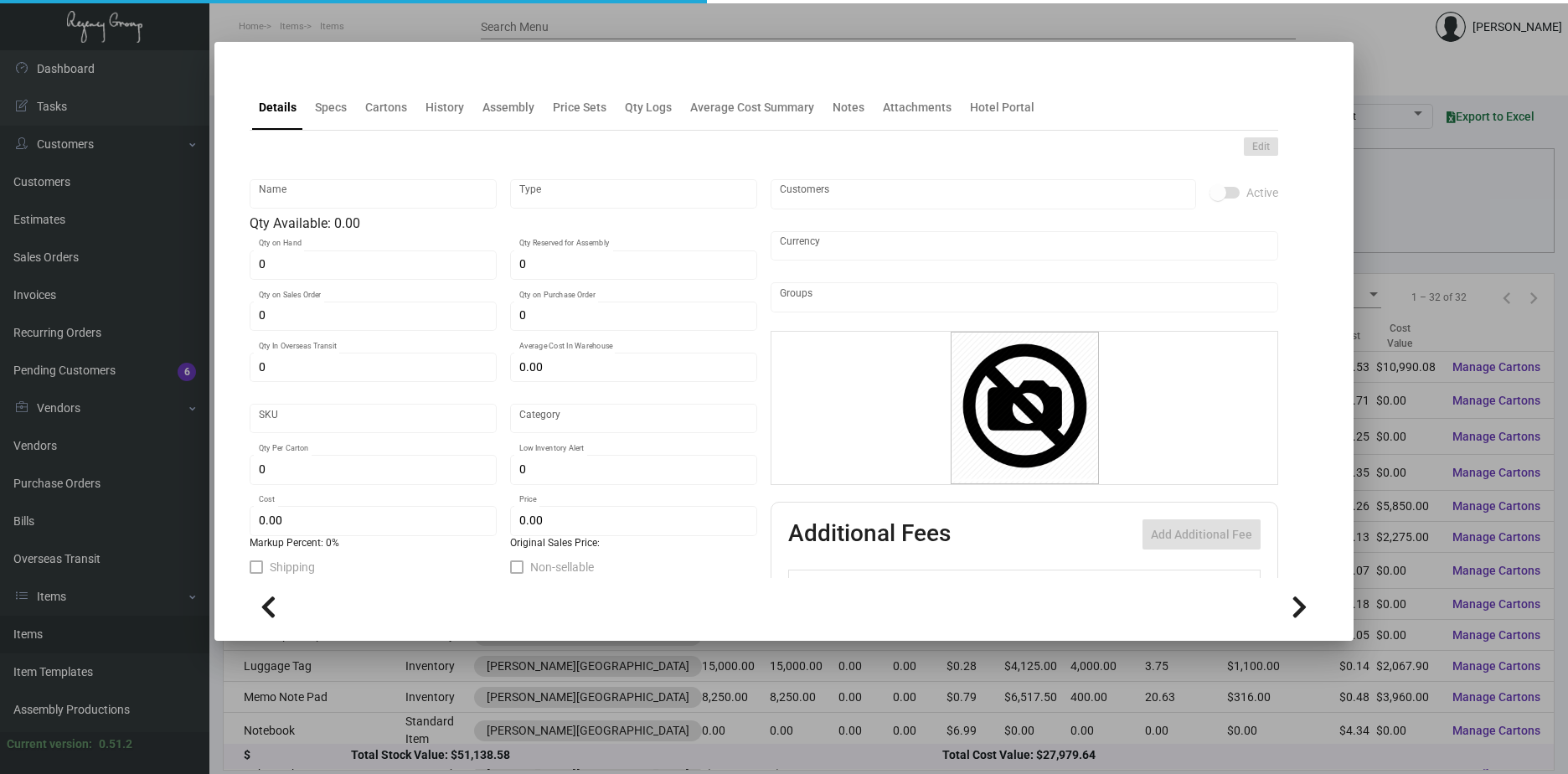
type input "Standard"
type input "400"
type input "1,000"
type input "$ 0.48"
type input "$ 0.79"
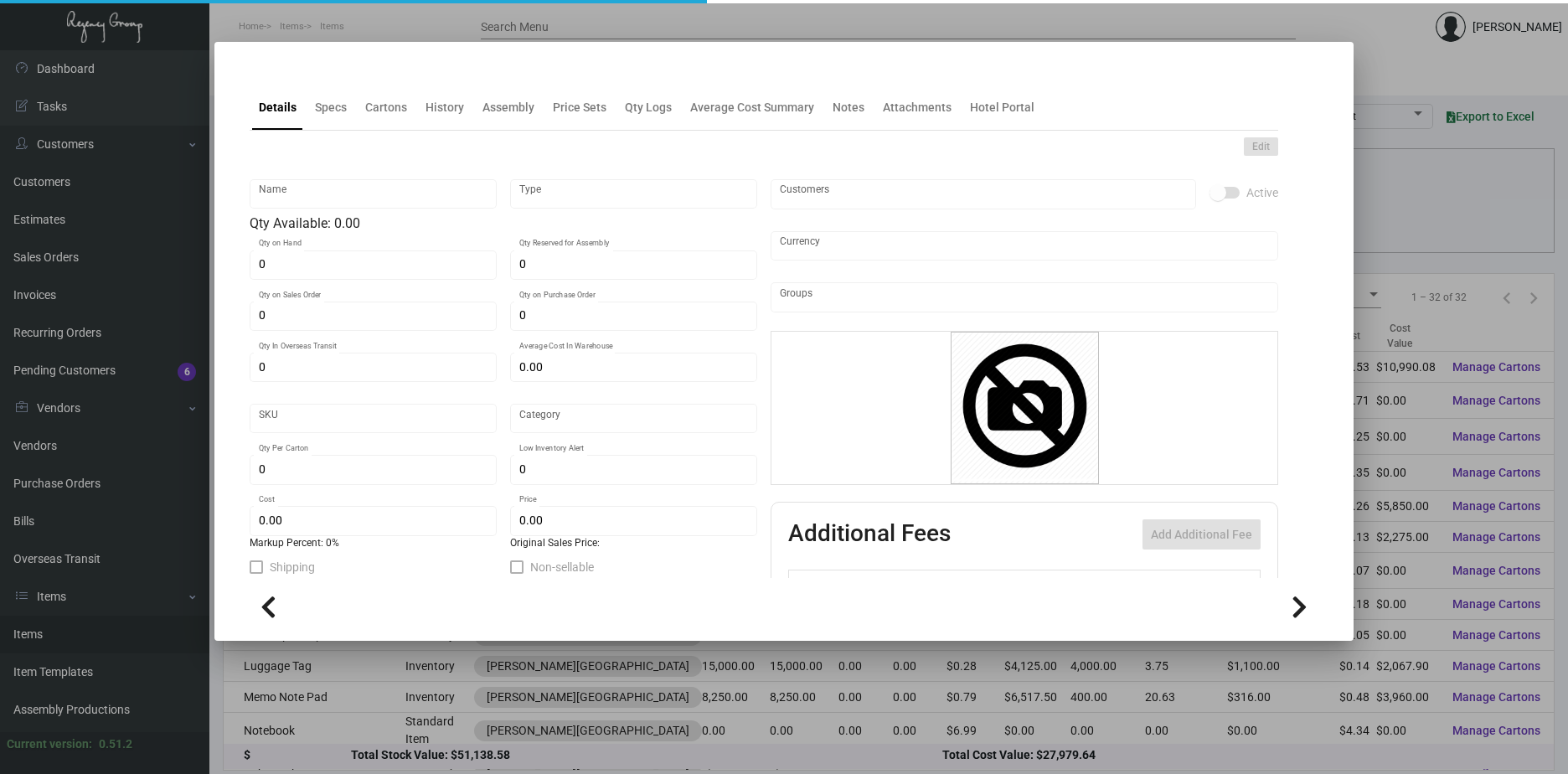
checkbox input "true"
type input "United States Dollar $"
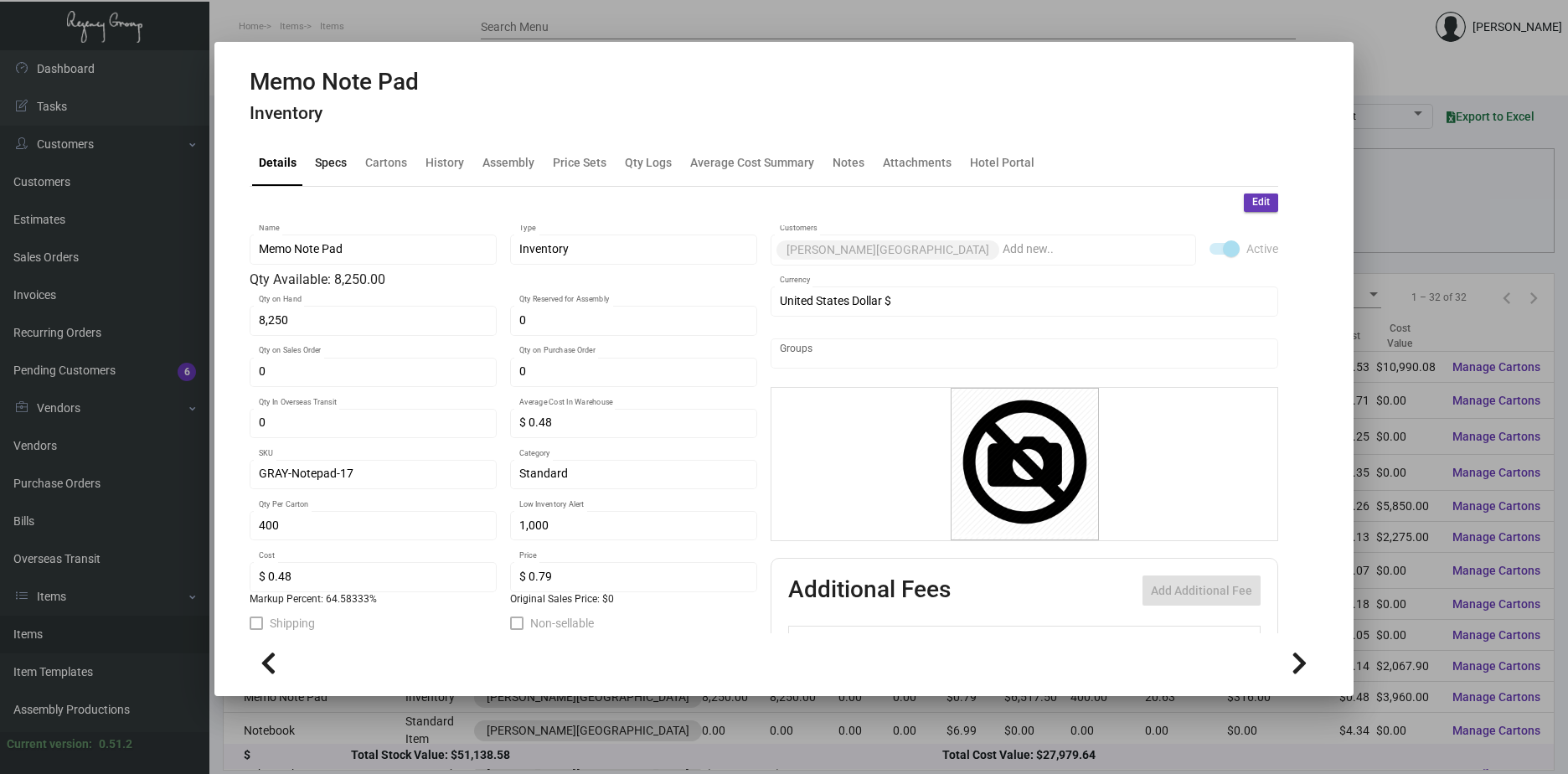
click at [324, 160] on div "Specs" at bounding box center [330, 163] width 31 height 18
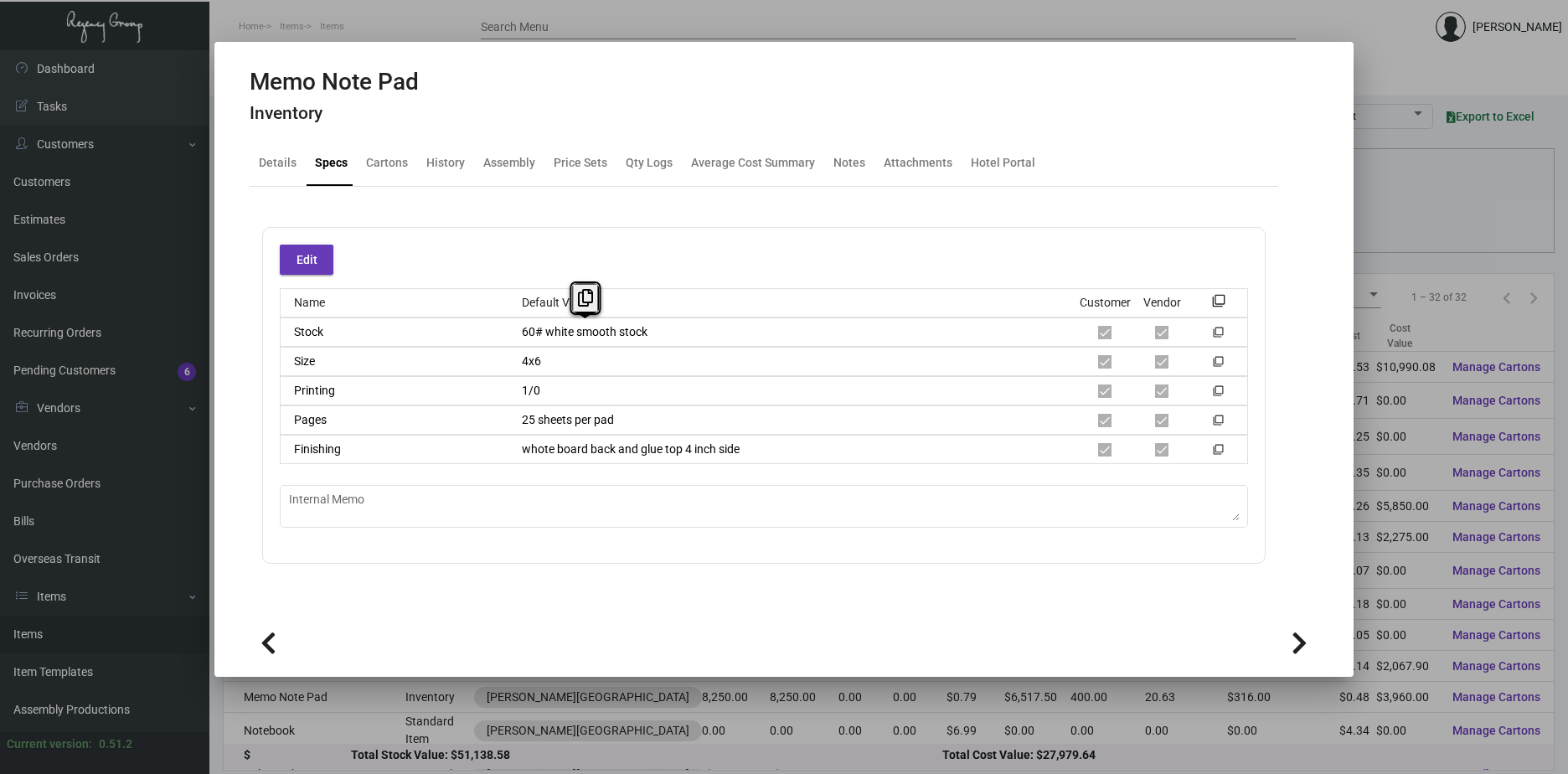
click at [475, 330] on div "Stock 60# white smooth stock filter_none" at bounding box center [764, 332] width 968 height 29
